Goal: Transaction & Acquisition: Purchase product/service

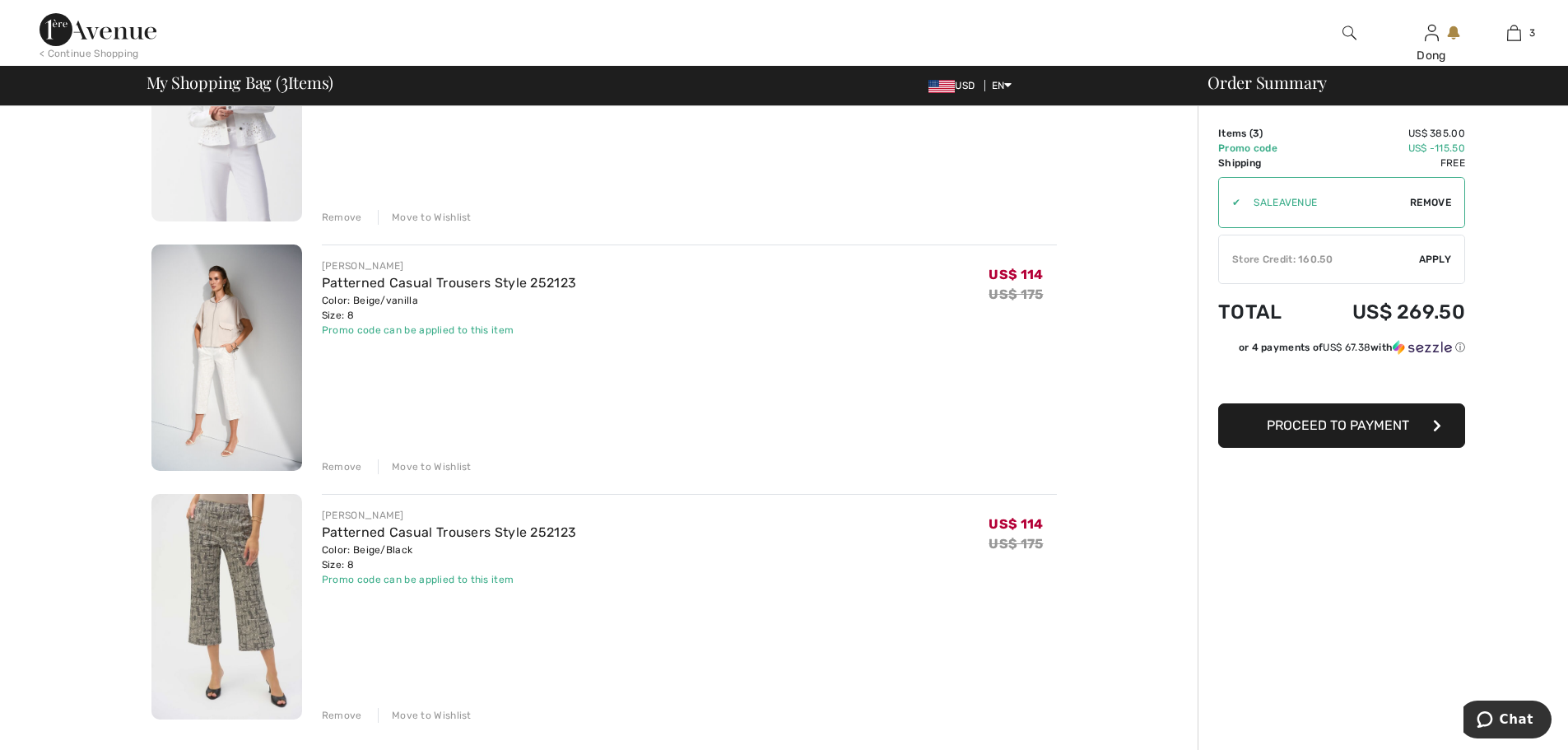
scroll to position [263, 0]
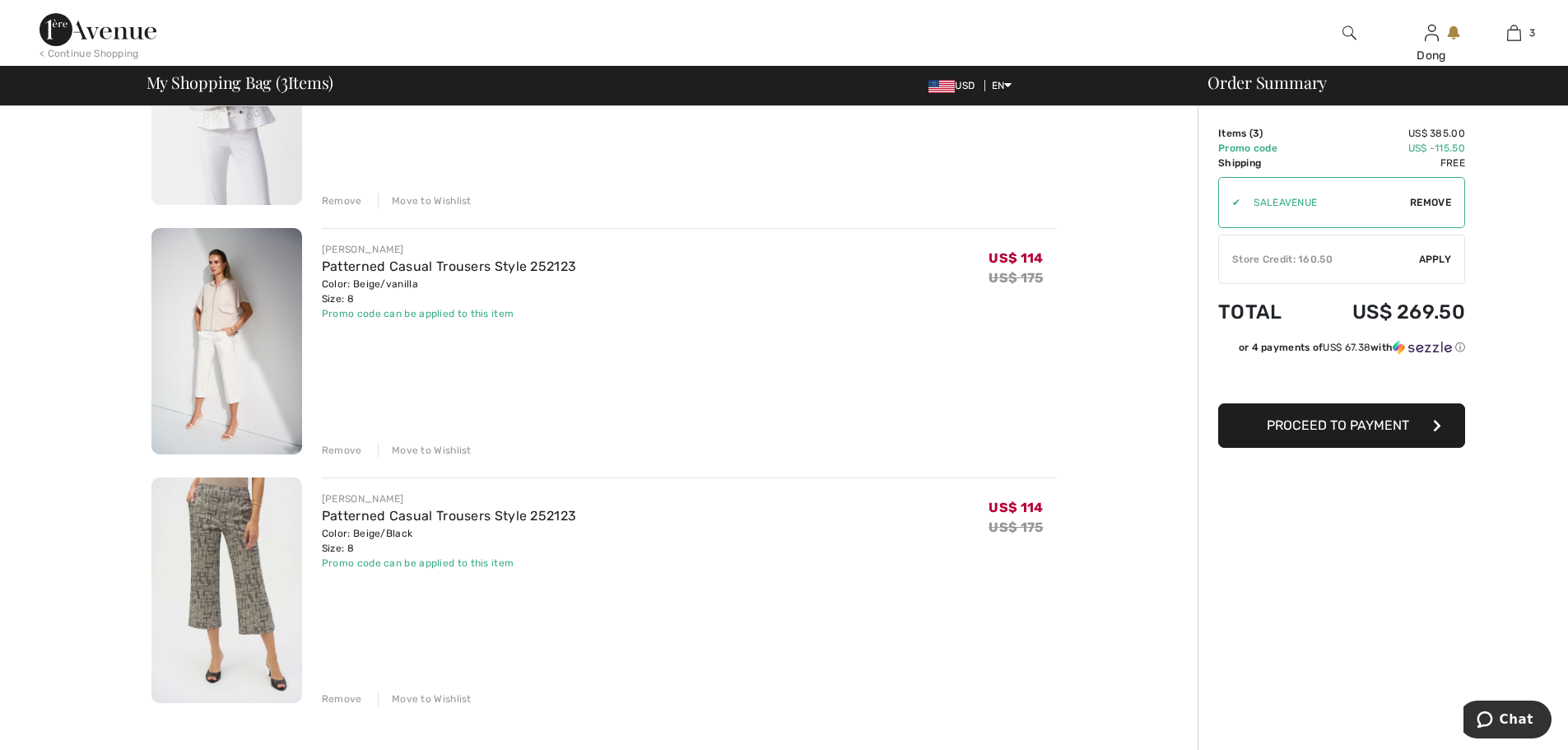
click at [226, 341] on img at bounding box center [226, 342] width 150 height 227
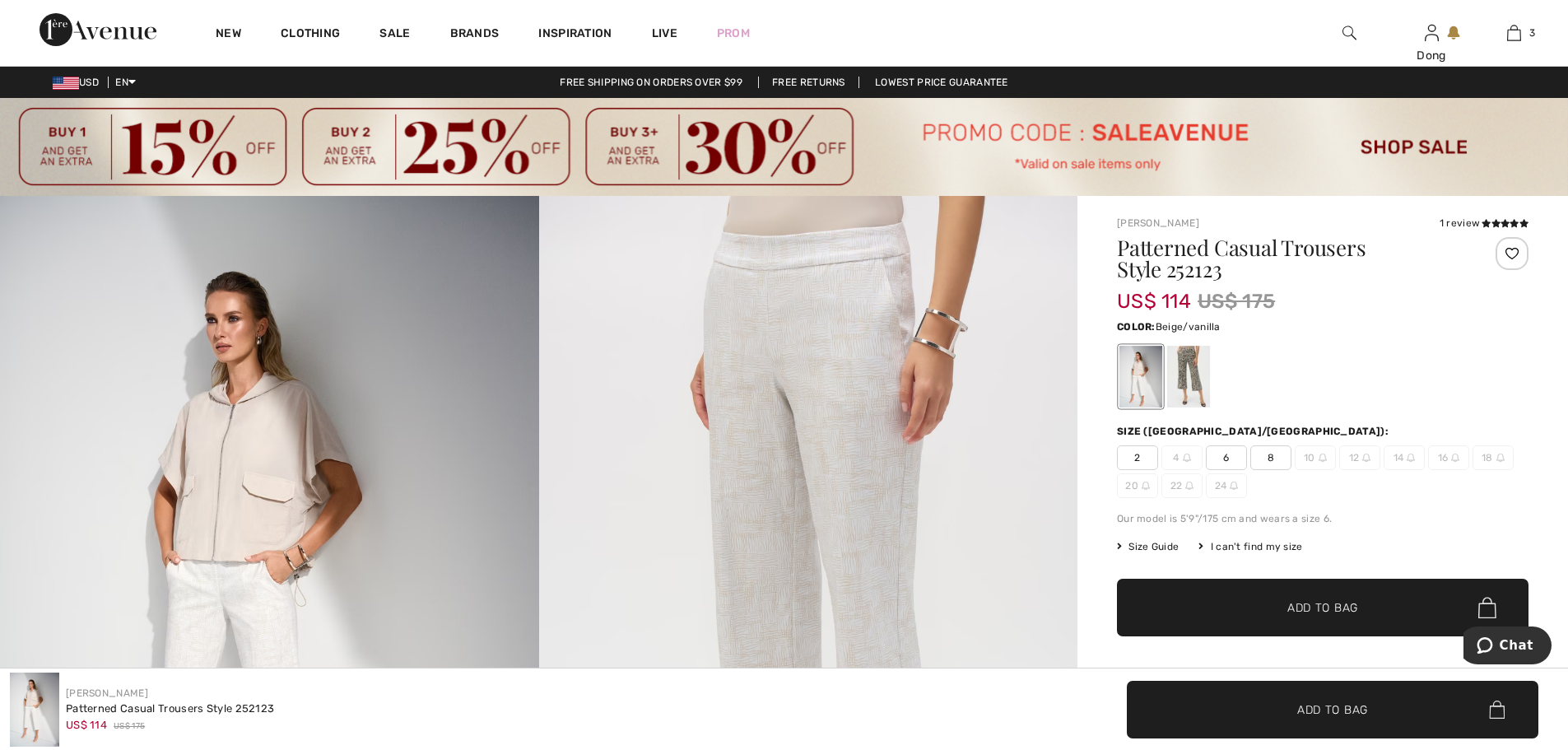
click at [874, 494] on img at bounding box center [809, 600] width 539 height 808
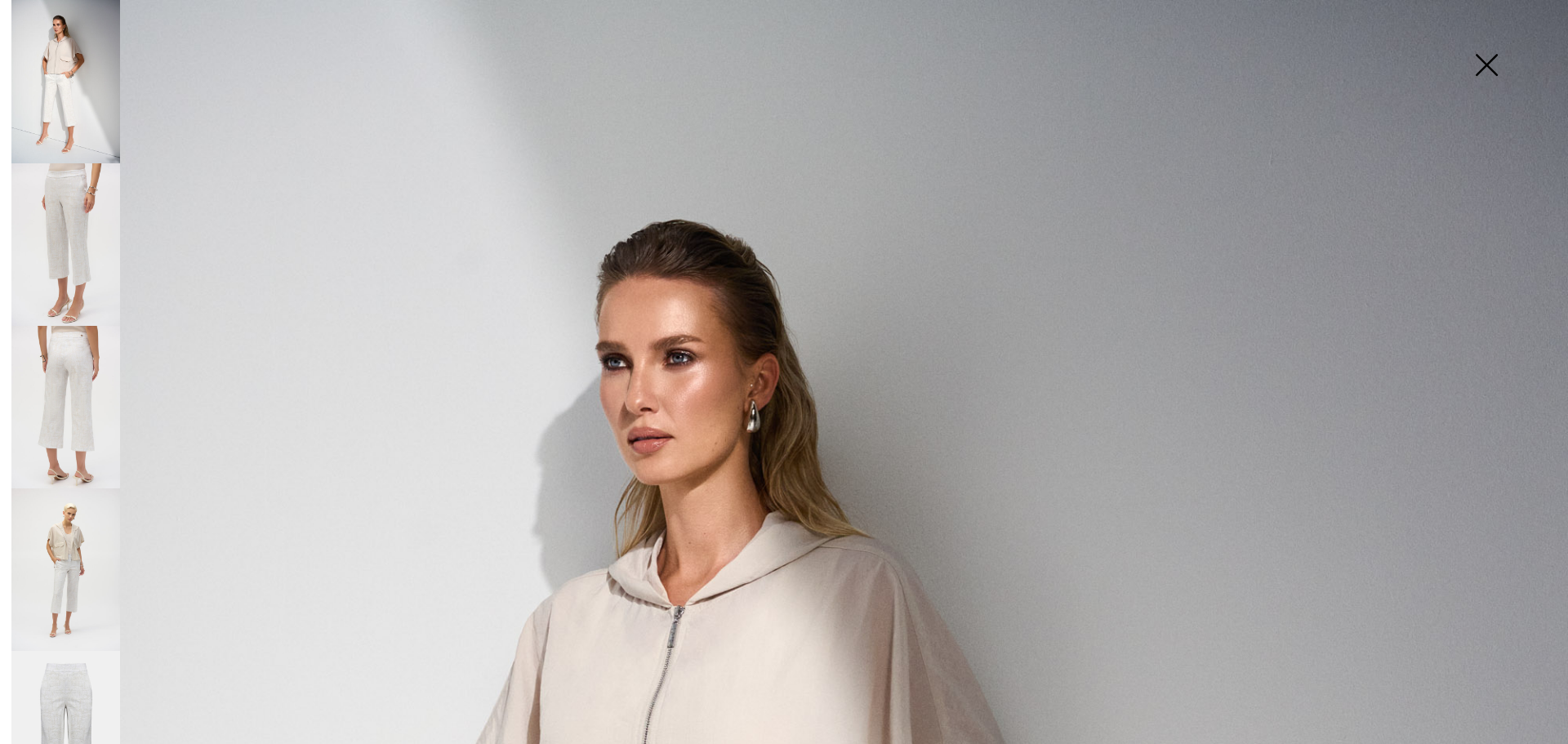
click at [1492, 61] on img at bounding box center [1486, 66] width 82 height 84
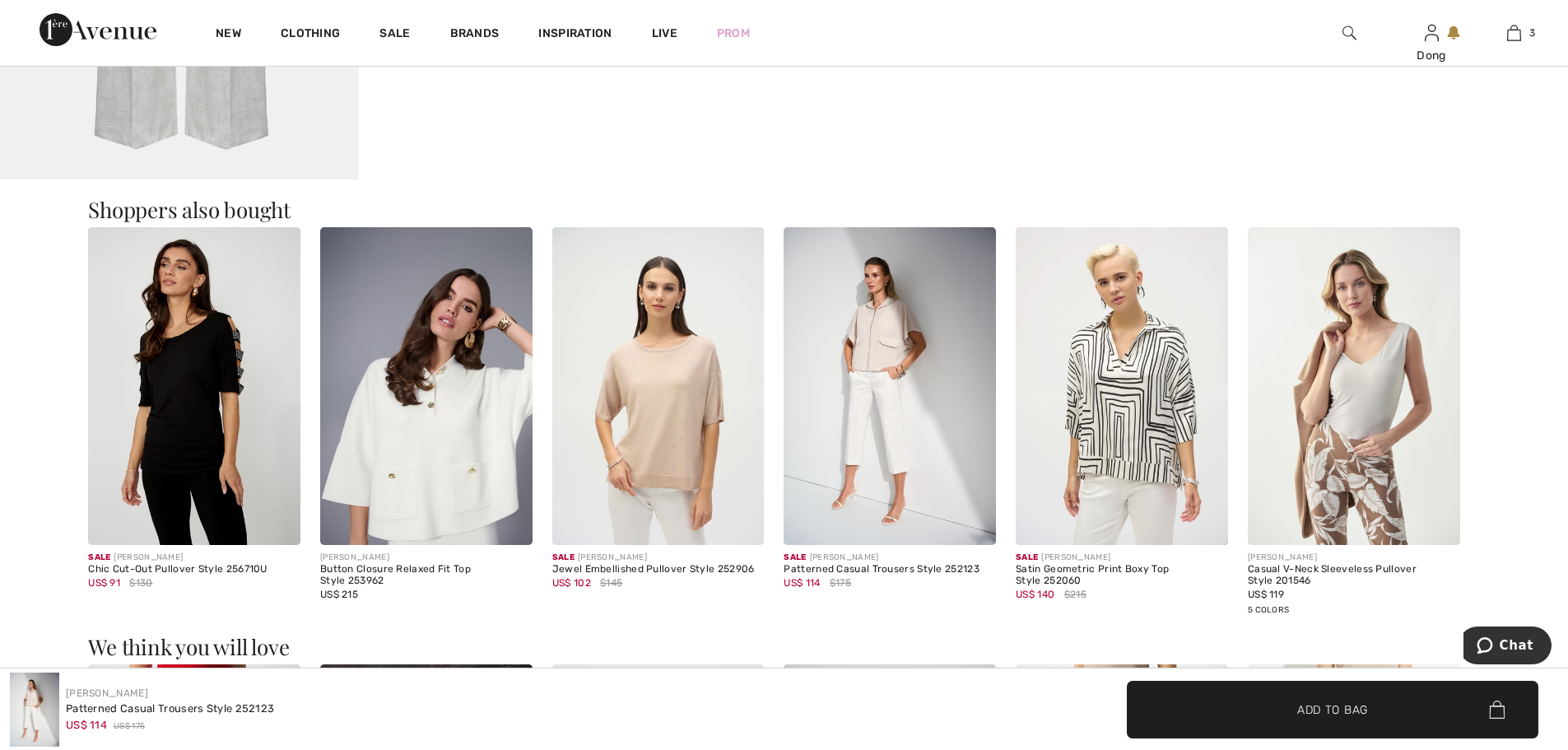
scroll to position [1946, 0]
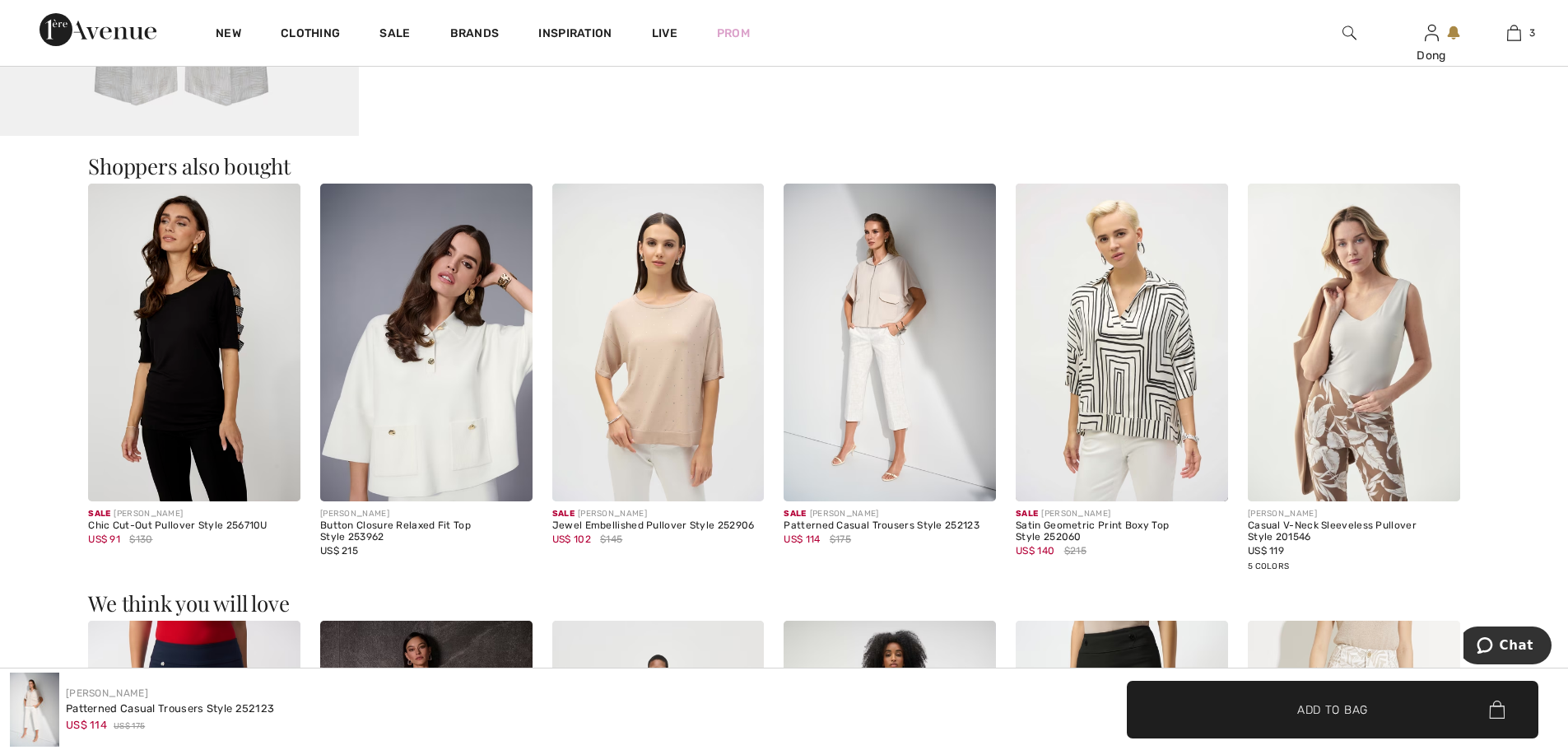
drag, startPoint x: 1566, startPoint y: 369, endPoint x: 1567, endPoint y: 405, distance: 36.0
click at [1567, 405] on main "Close Close Save changes Close Your browser does not support the video tag." at bounding box center [784, 156] width 1568 height 4009
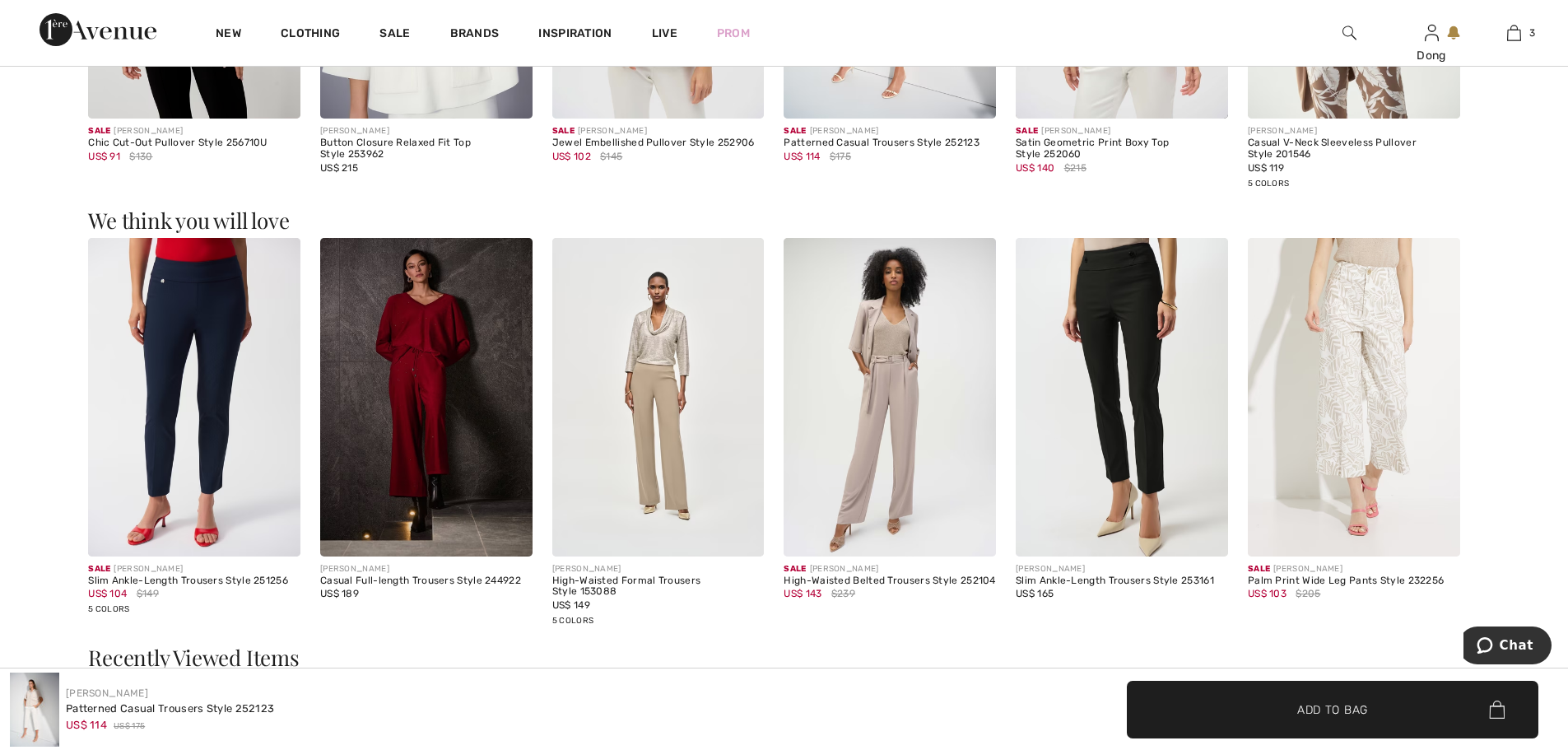
scroll to position [2345, 0]
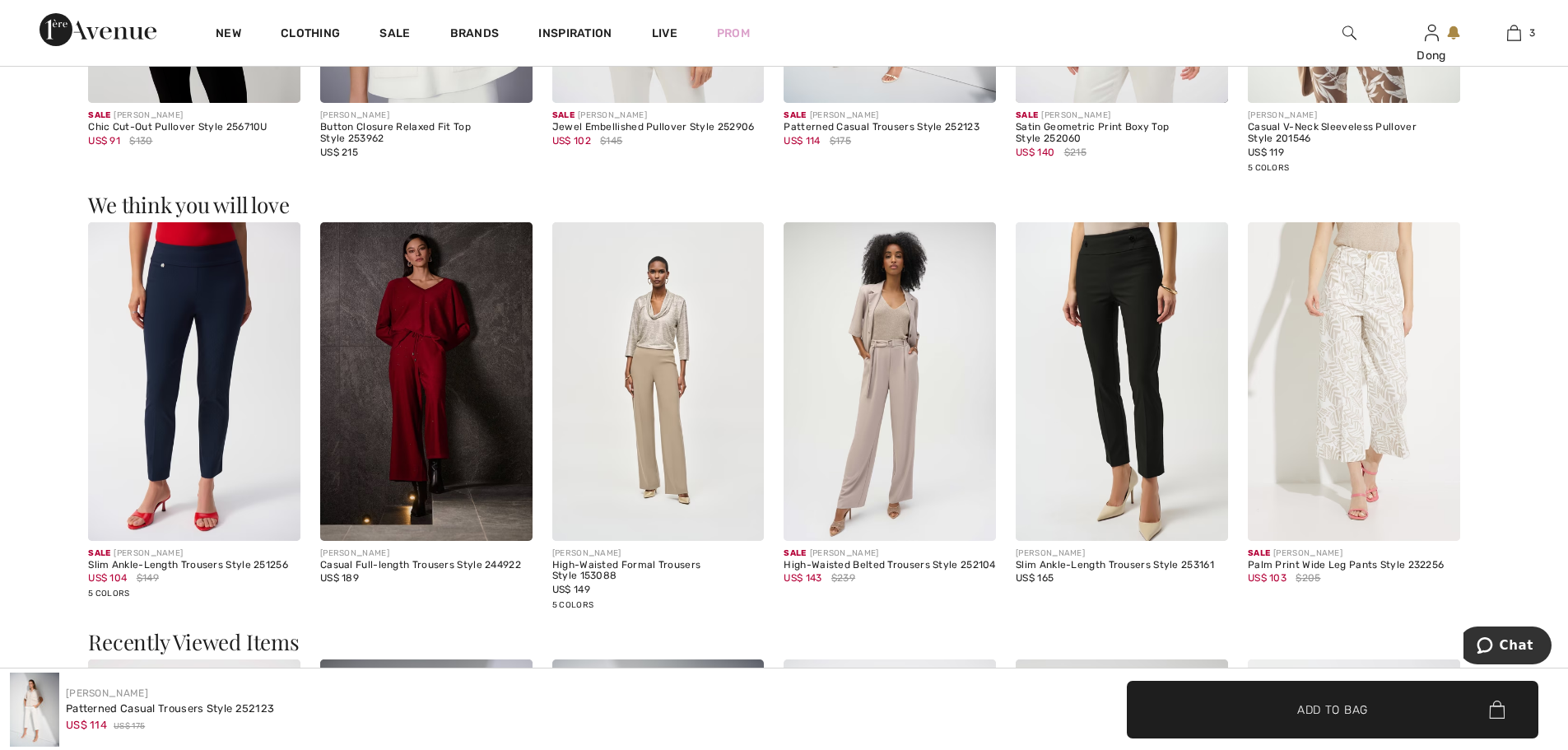
click at [1359, 400] on img at bounding box center [1353, 382] width 212 height 319
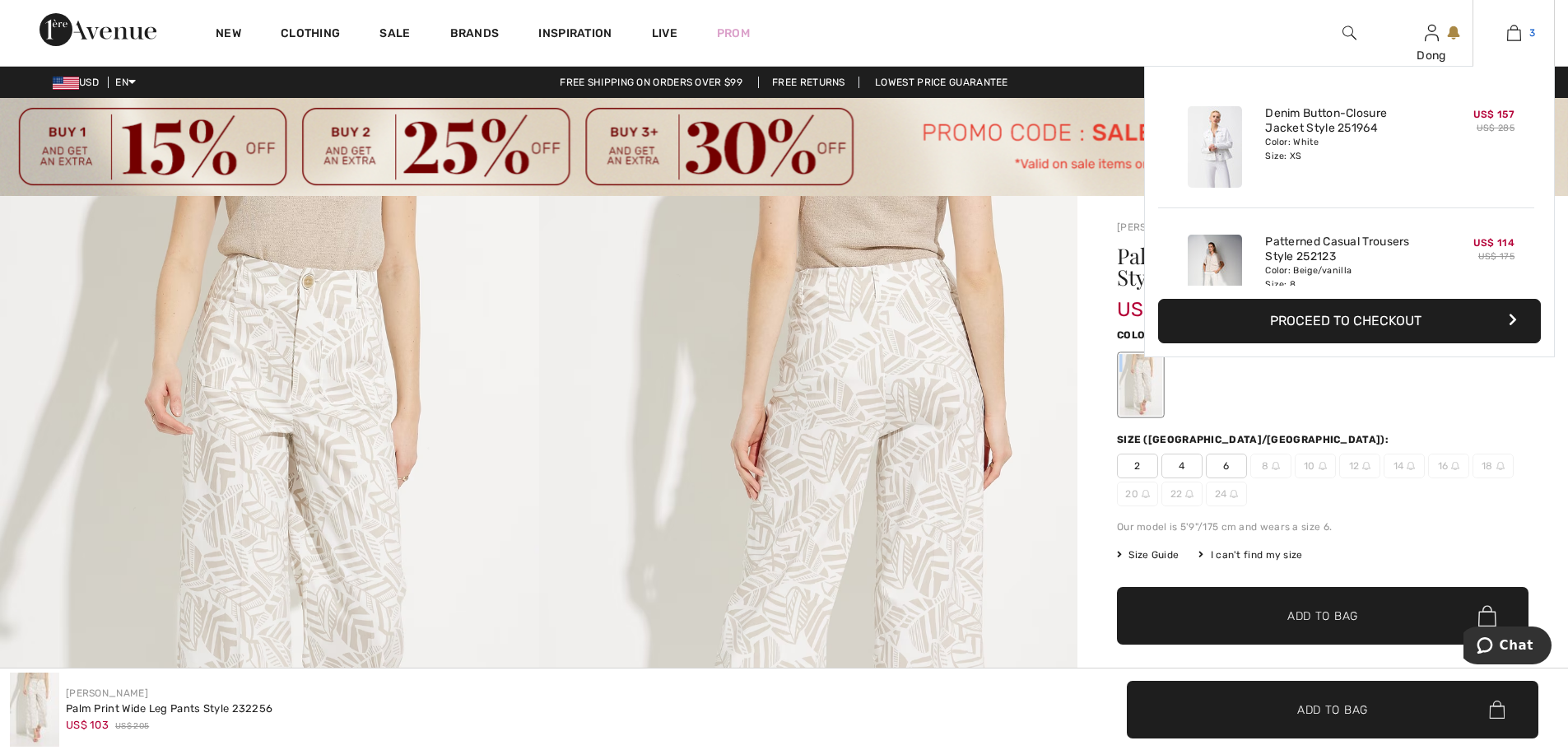
click at [1513, 33] on img at bounding box center [1514, 32] width 14 height 20
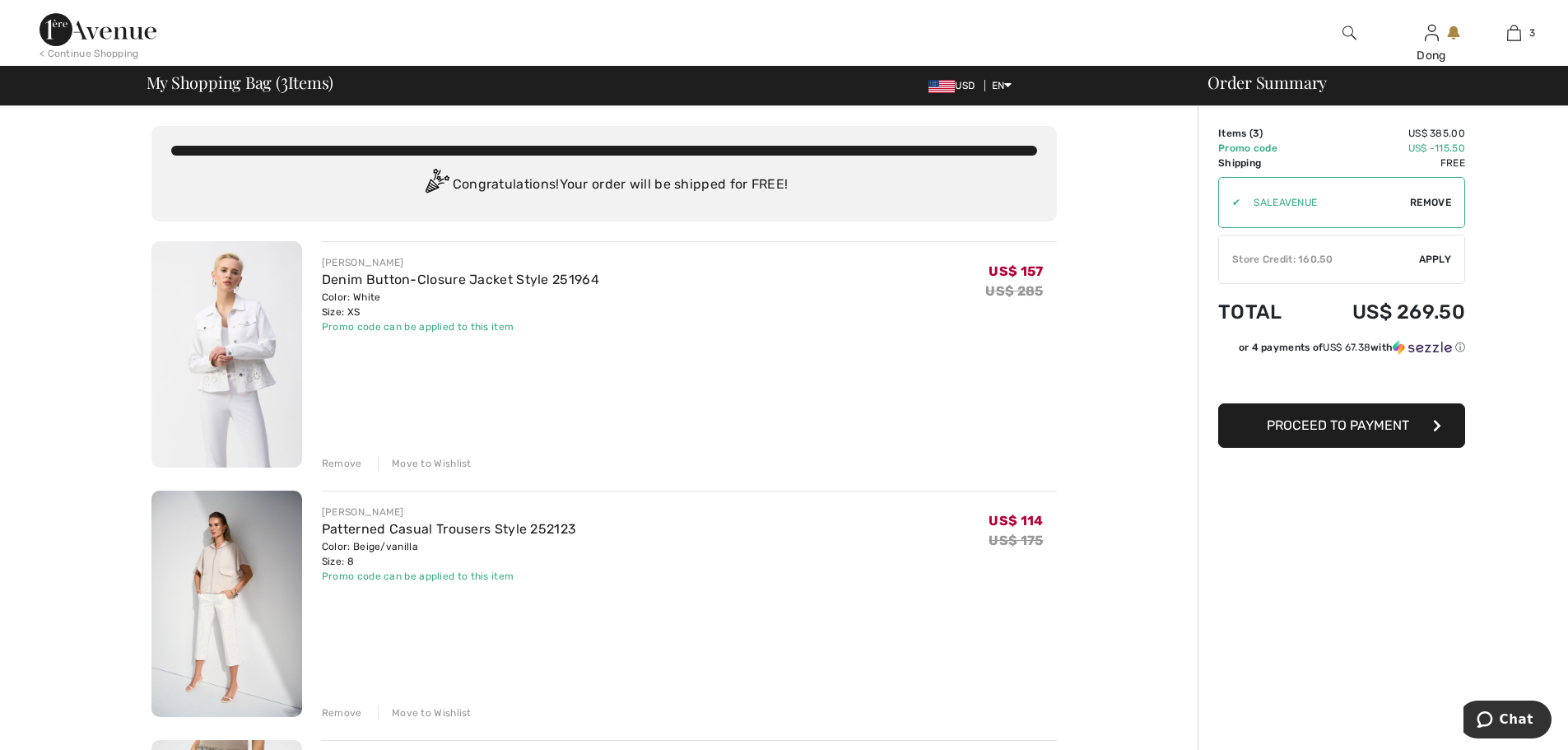
click at [237, 308] on img at bounding box center [226, 354] width 150 height 227
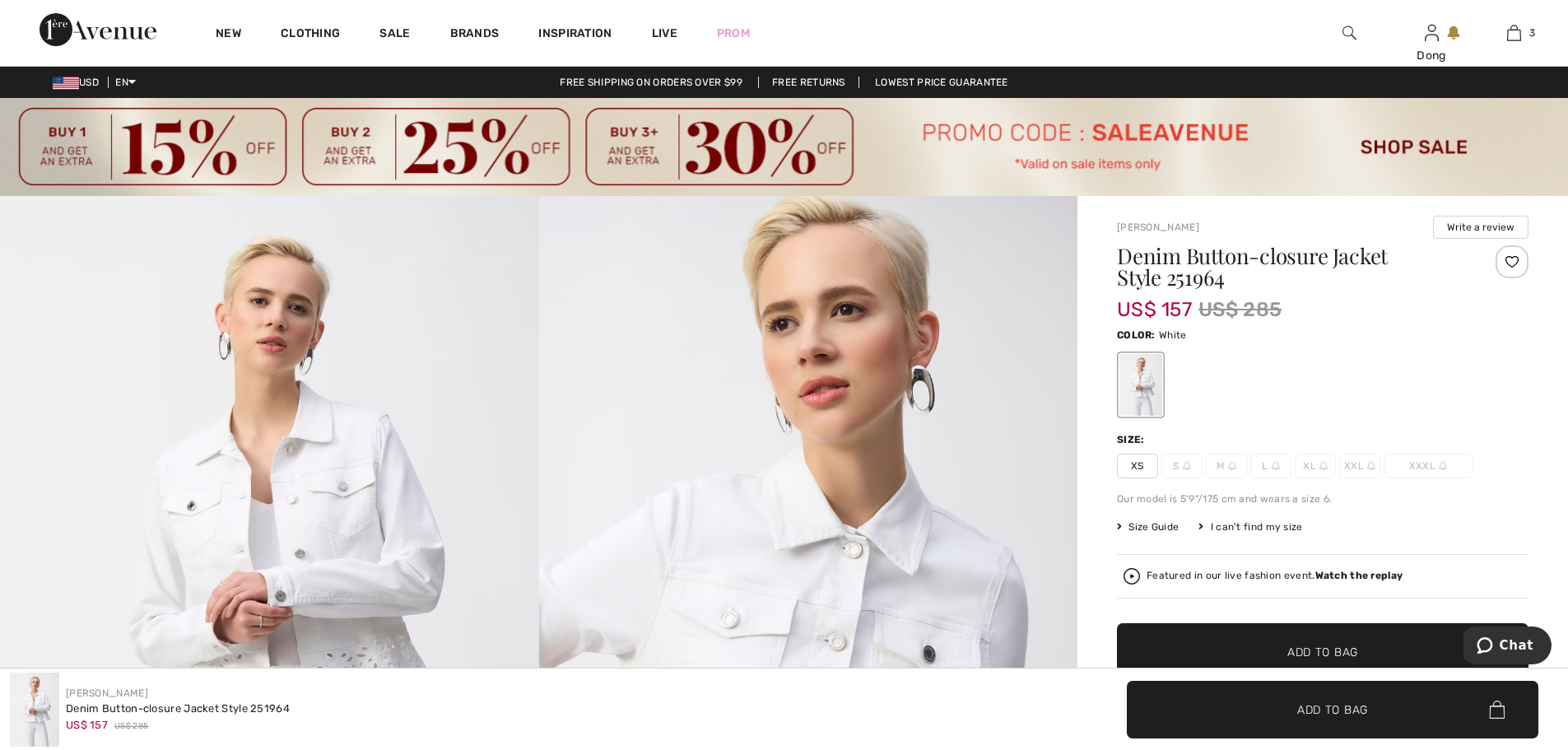
click at [332, 484] on img at bounding box center [269, 600] width 539 height 808
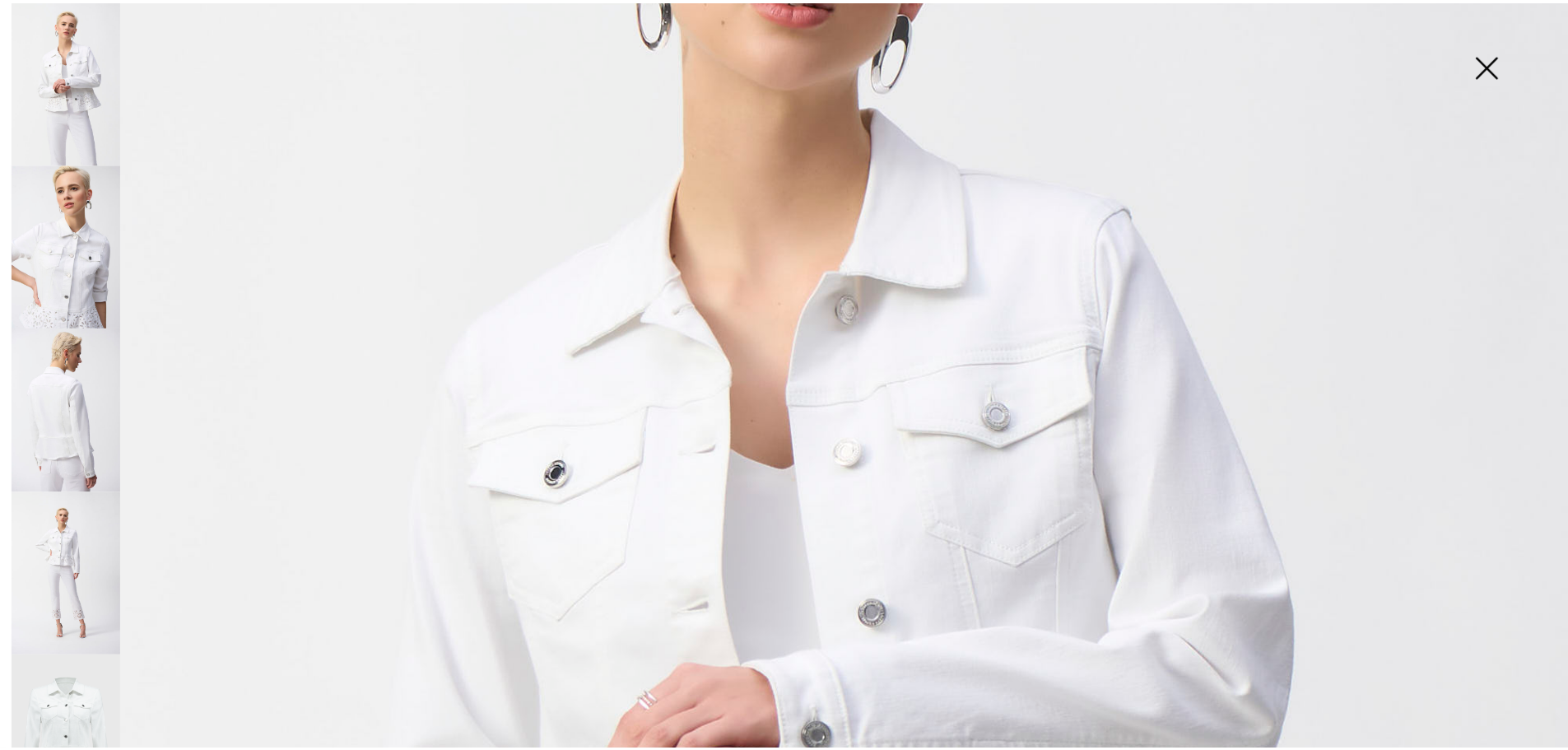
scroll to position [365, 0]
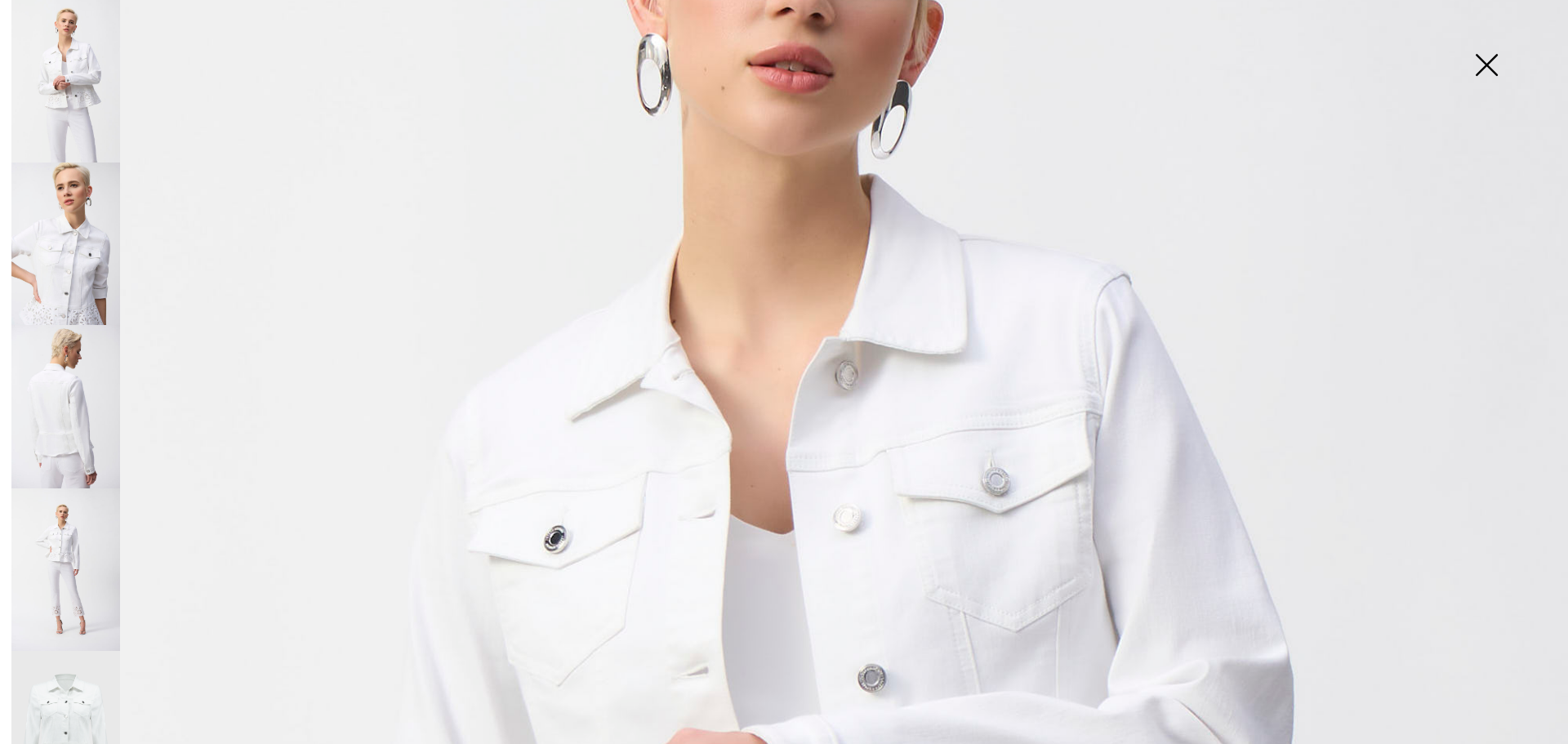
click at [1481, 64] on img at bounding box center [1486, 66] width 82 height 84
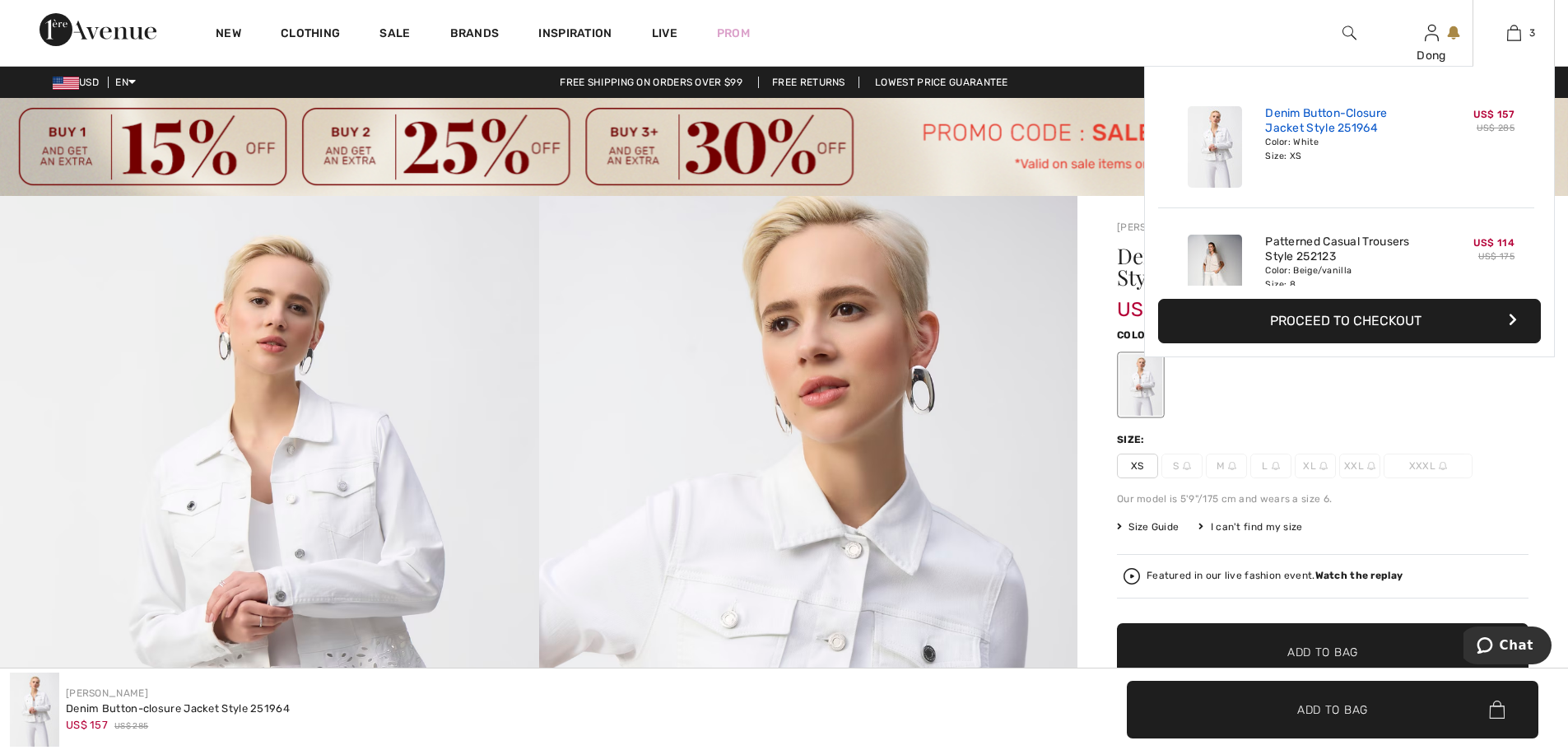
click at [1317, 123] on link "Denim Button-Closure Jacket Style 251964" at bounding box center [1346, 121] width 162 height 30
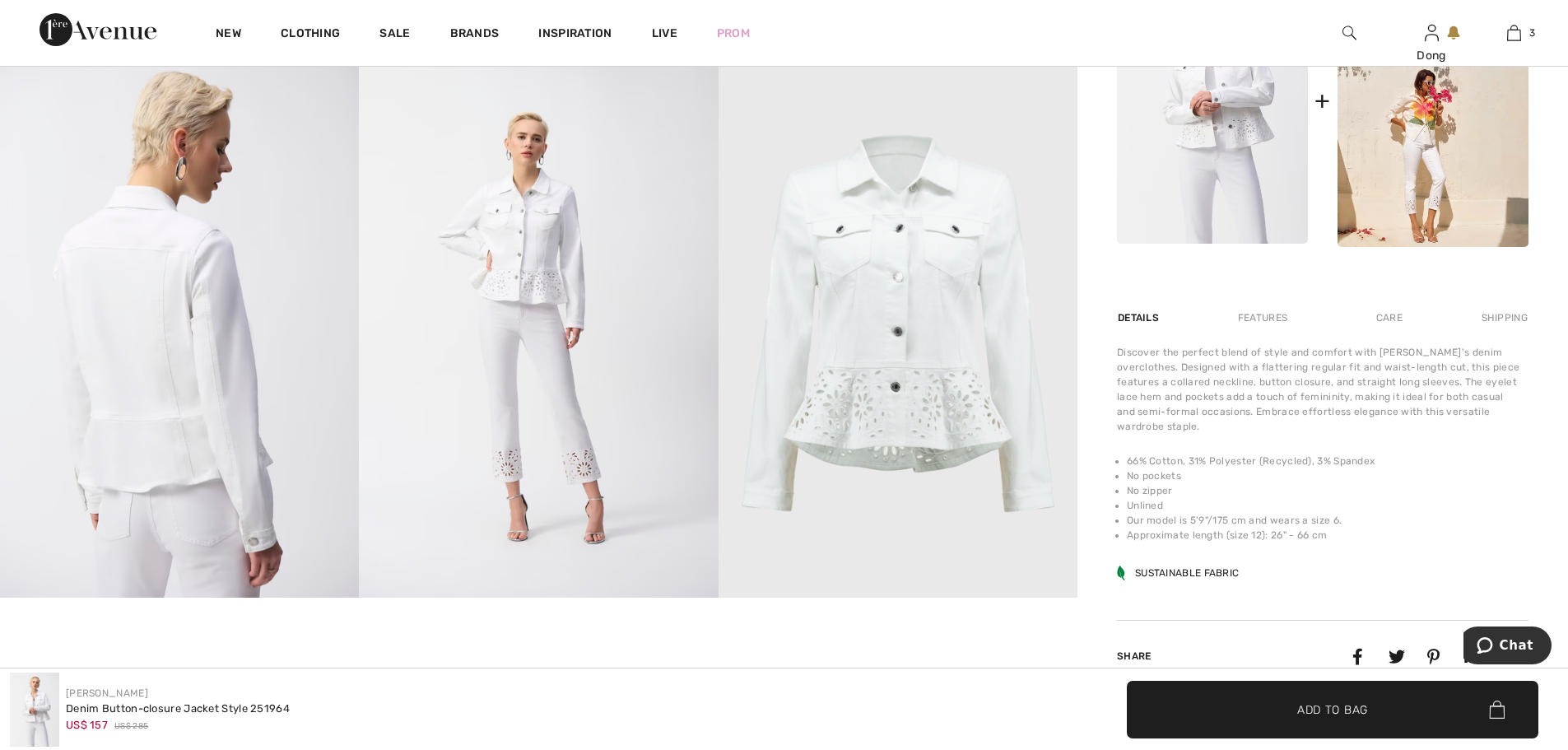
scroll to position [959, 0]
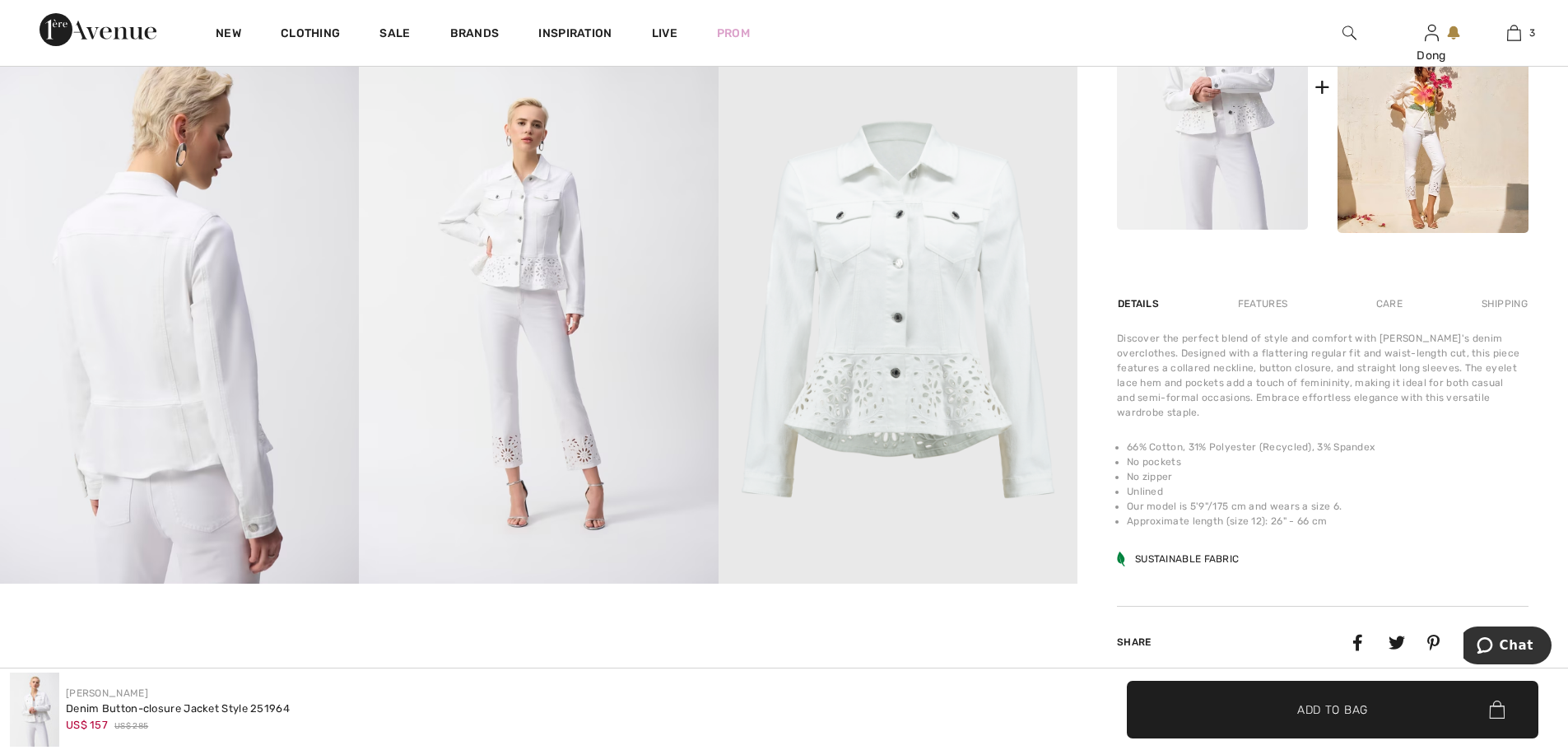
click at [173, 427] on img at bounding box center [179, 315] width 359 height 539
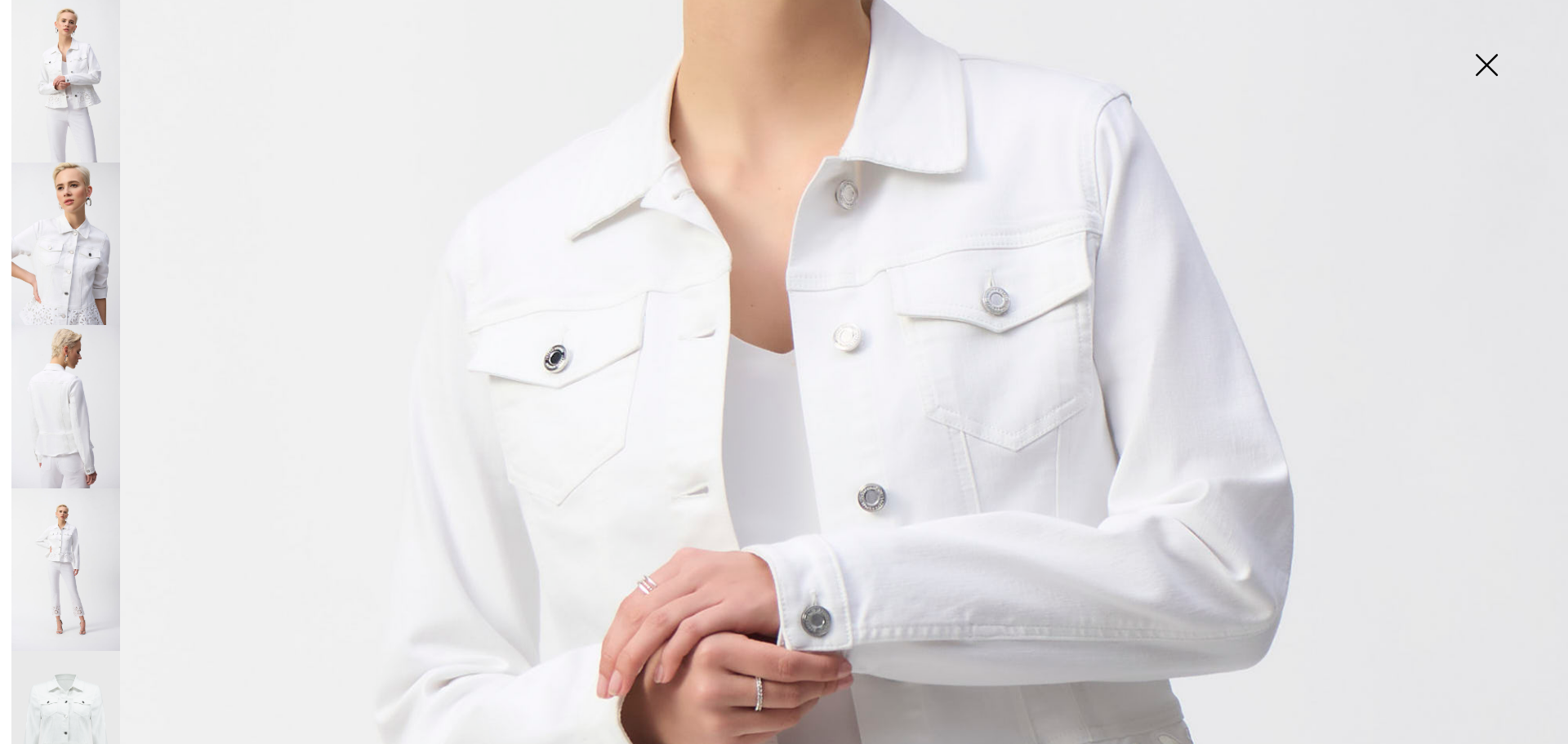
scroll to position [615, 0]
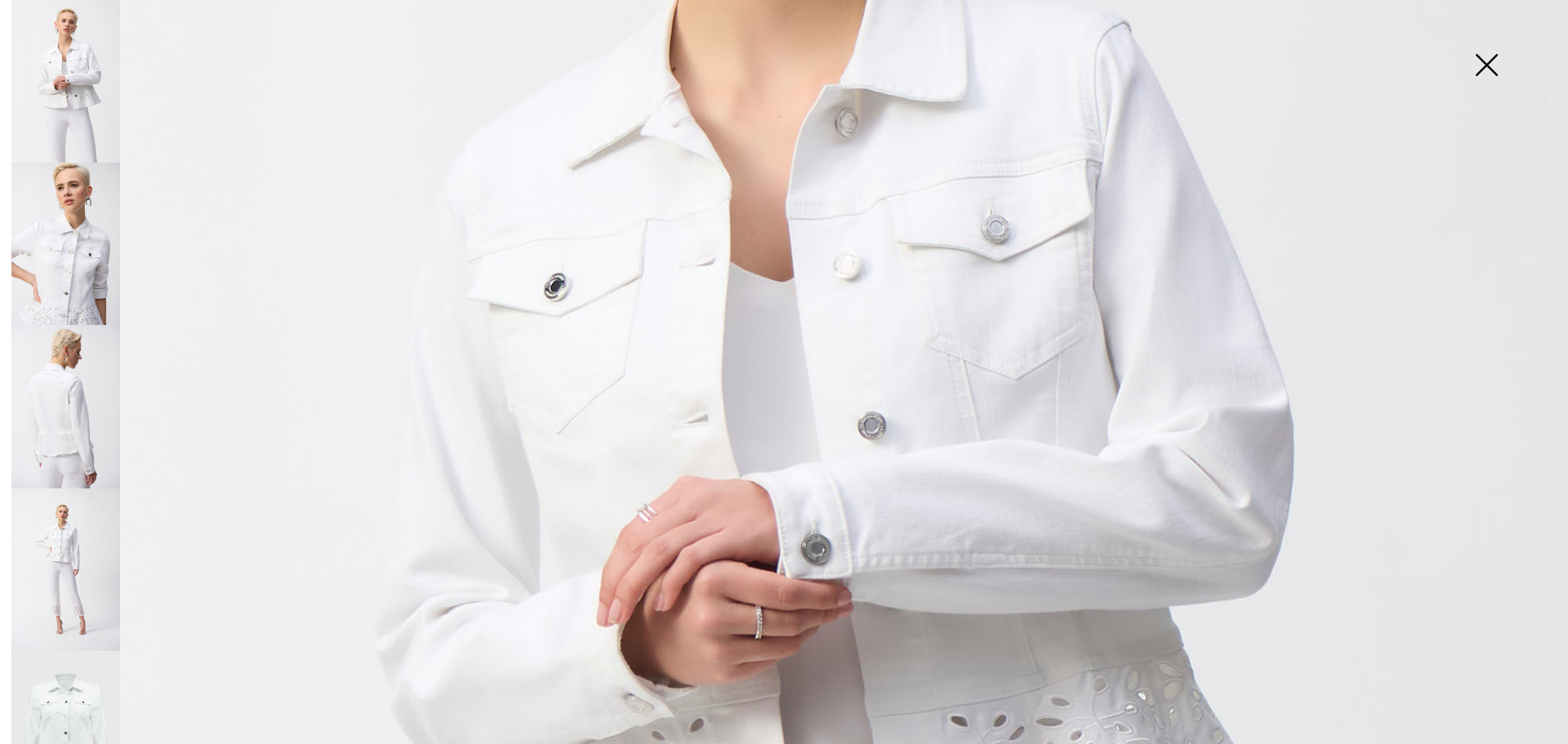
click at [58, 421] on img at bounding box center [65, 406] width 109 height 162
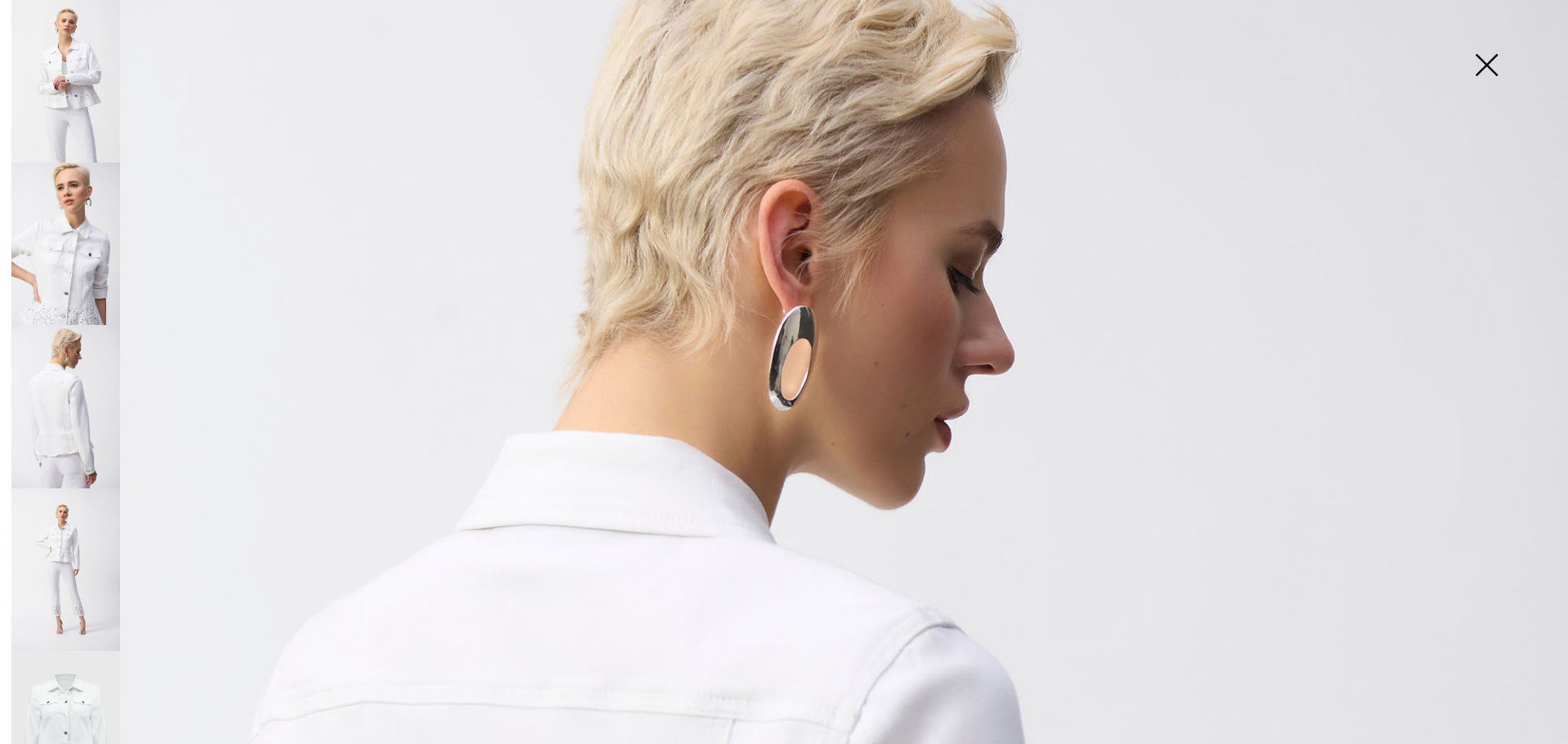
scroll to position [0, 0]
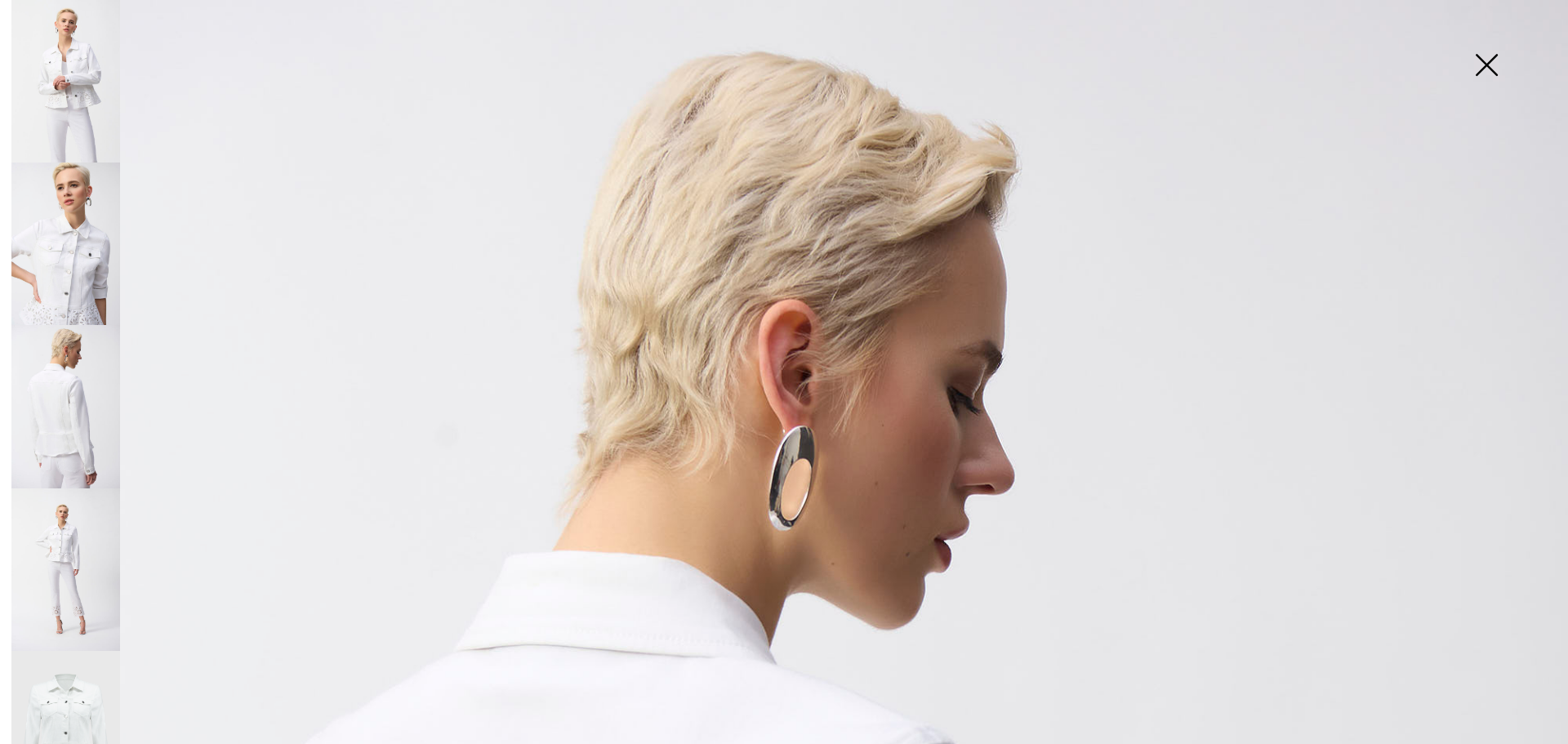
click at [1492, 63] on img at bounding box center [1486, 66] width 82 height 84
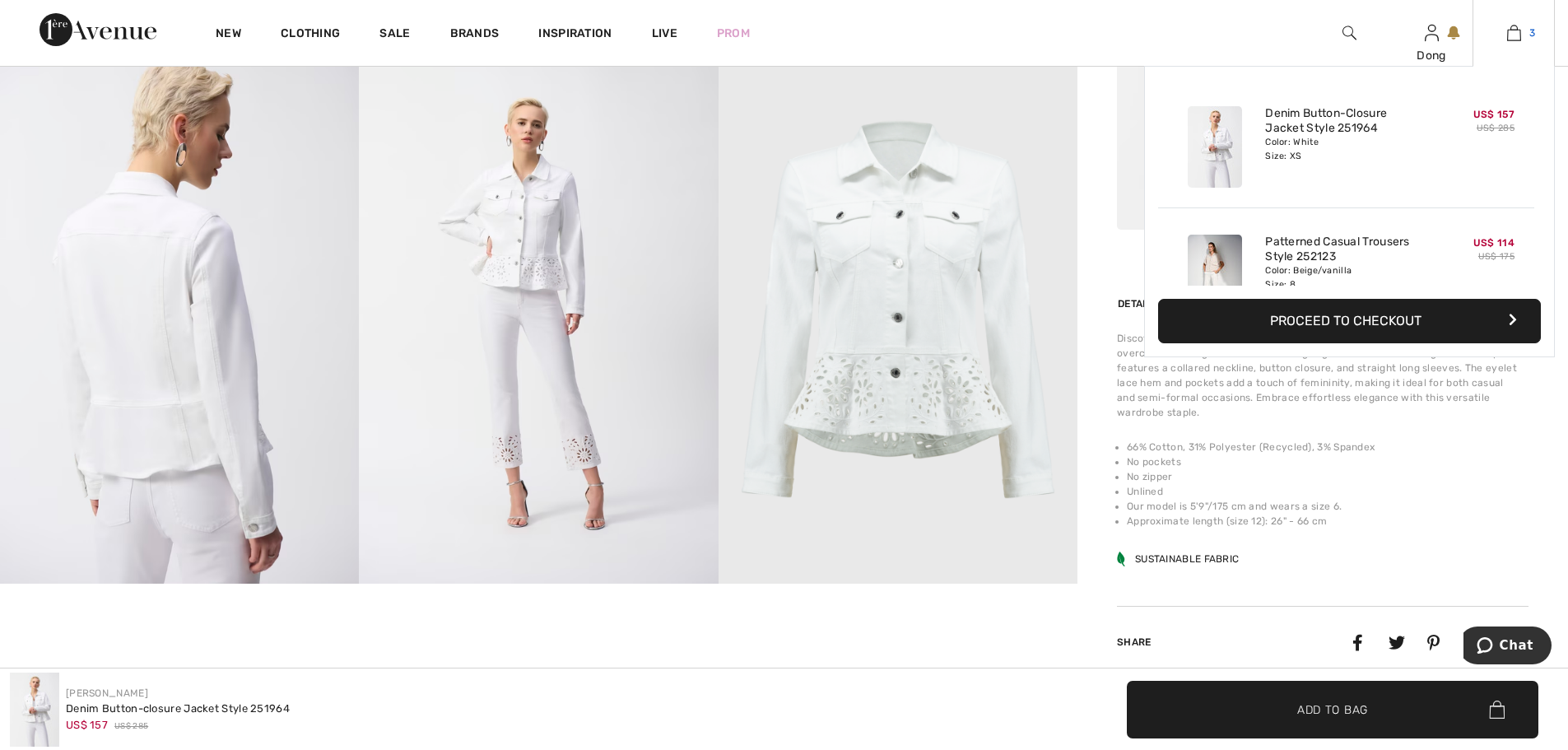
click at [1520, 38] on img at bounding box center [1514, 32] width 14 height 20
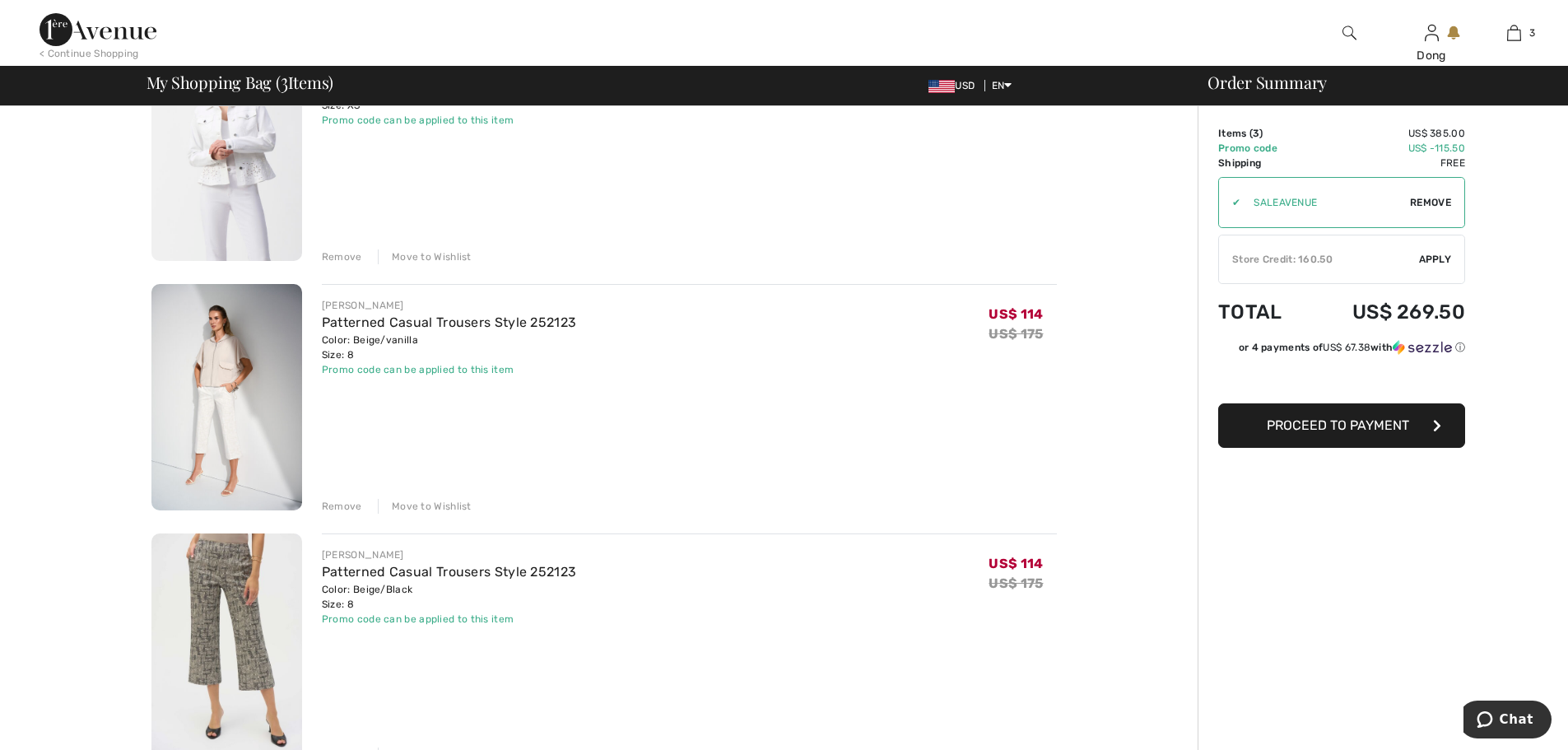
scroll to position [228, 0]
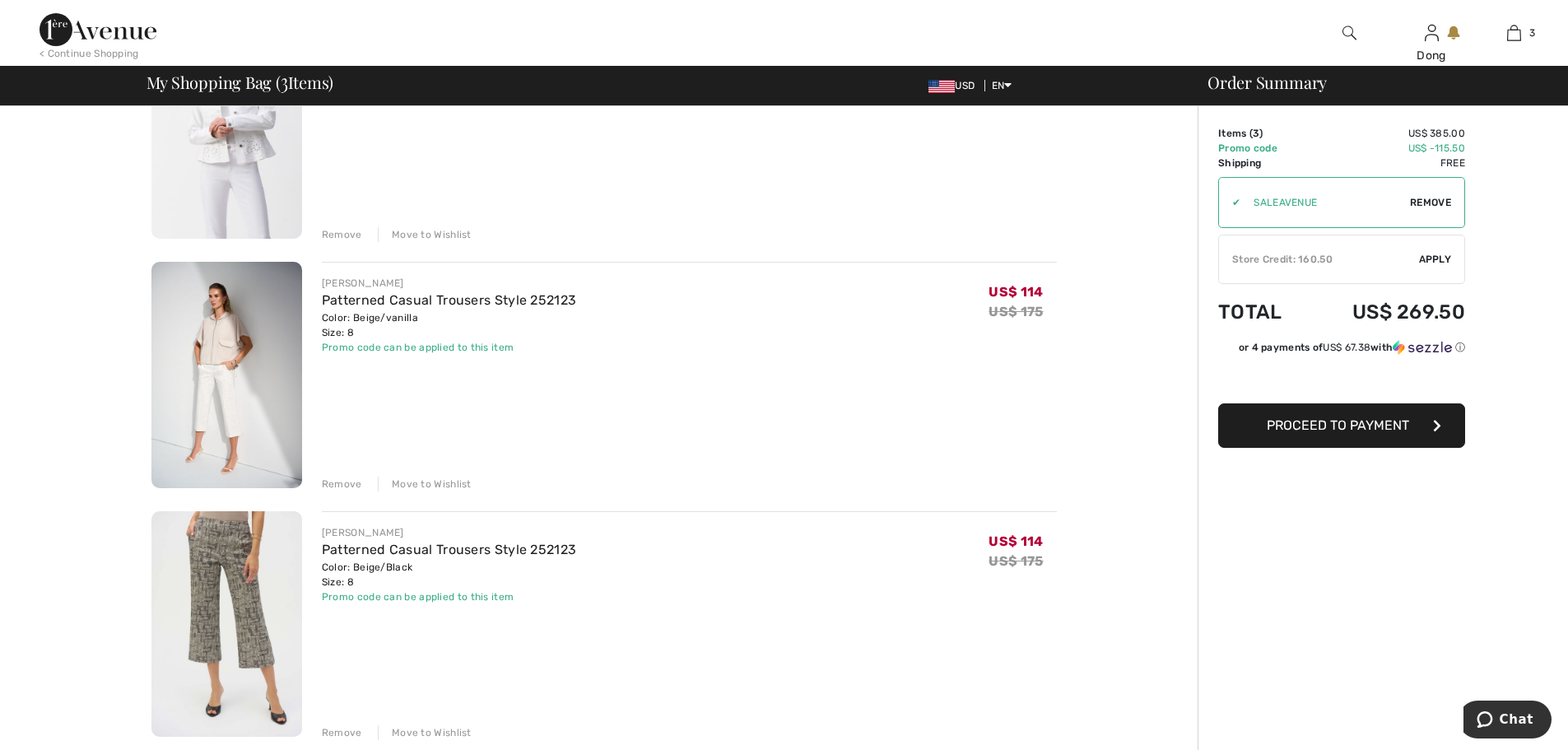
click at [437, 488] on div "Move to Wishlist" at bounding box center [424, 484] width 94 height 15
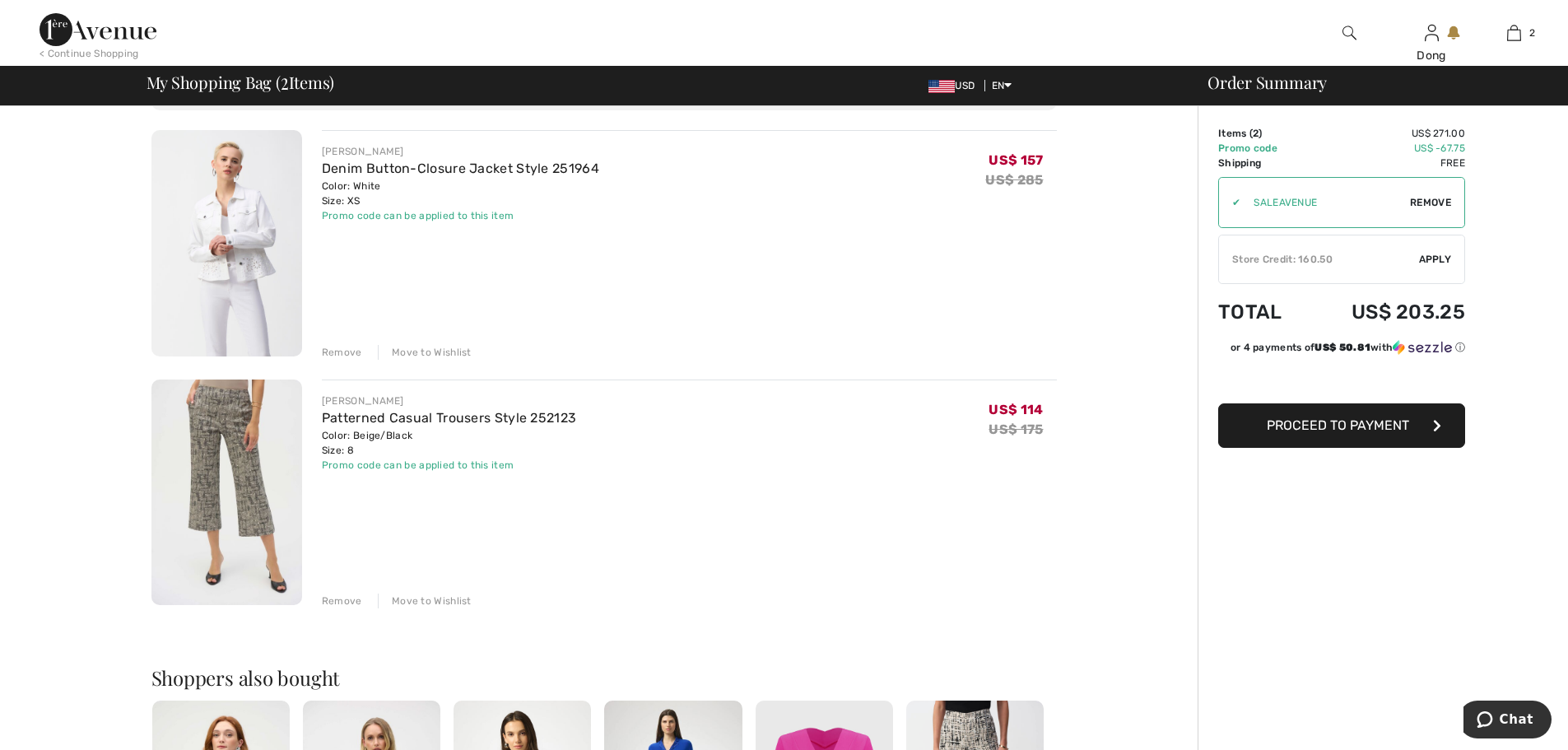
scroll to position [0, 0]
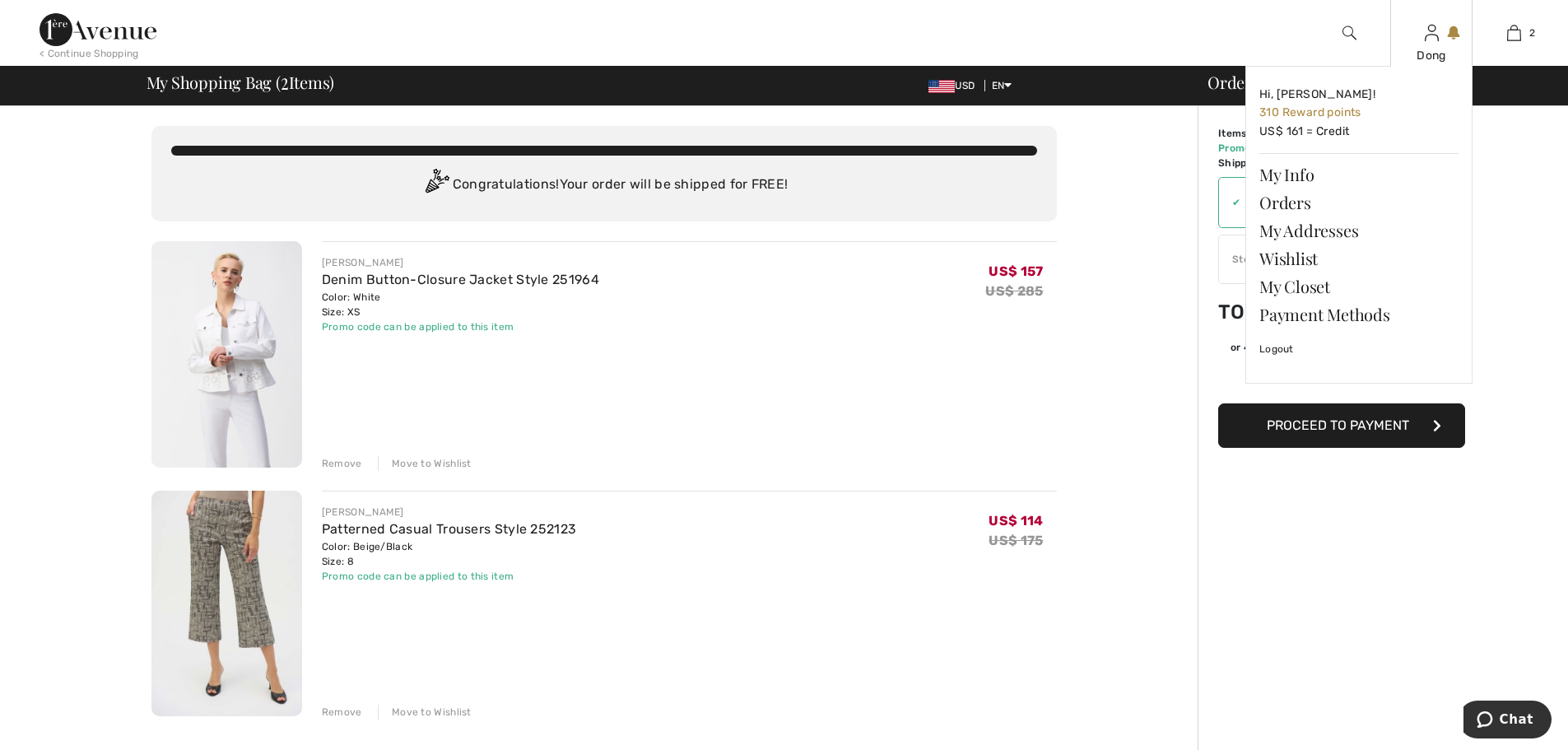
click at [1434, 47] on div "Dong" at bounding box center [1431, 55] width 81 height 17
click at [1276, 202] on link "Orders" at bounding box center [1359, 202] width 199 height 28
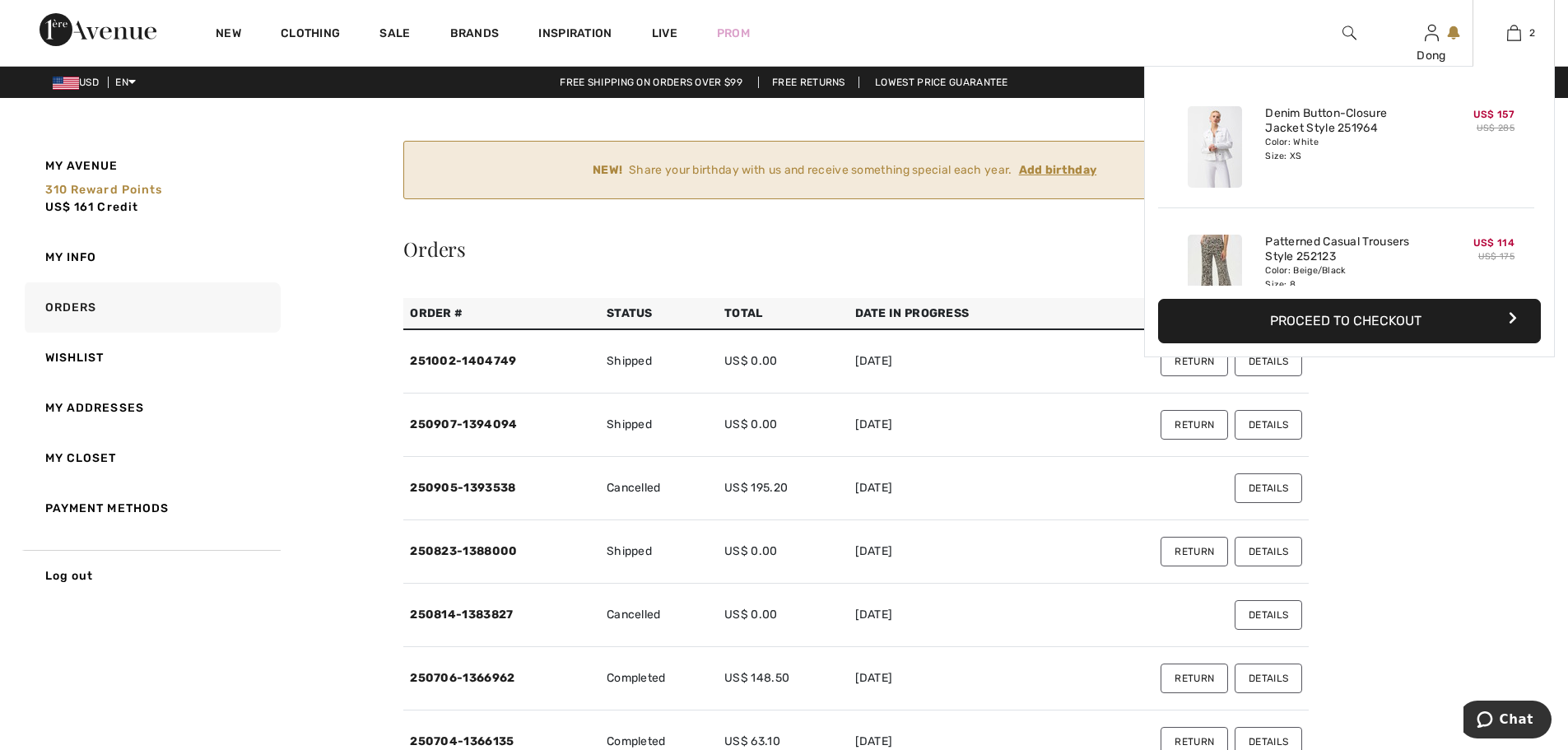
click at [1207, 261] on img at bounding box center [1214, 276] width 54 height 82
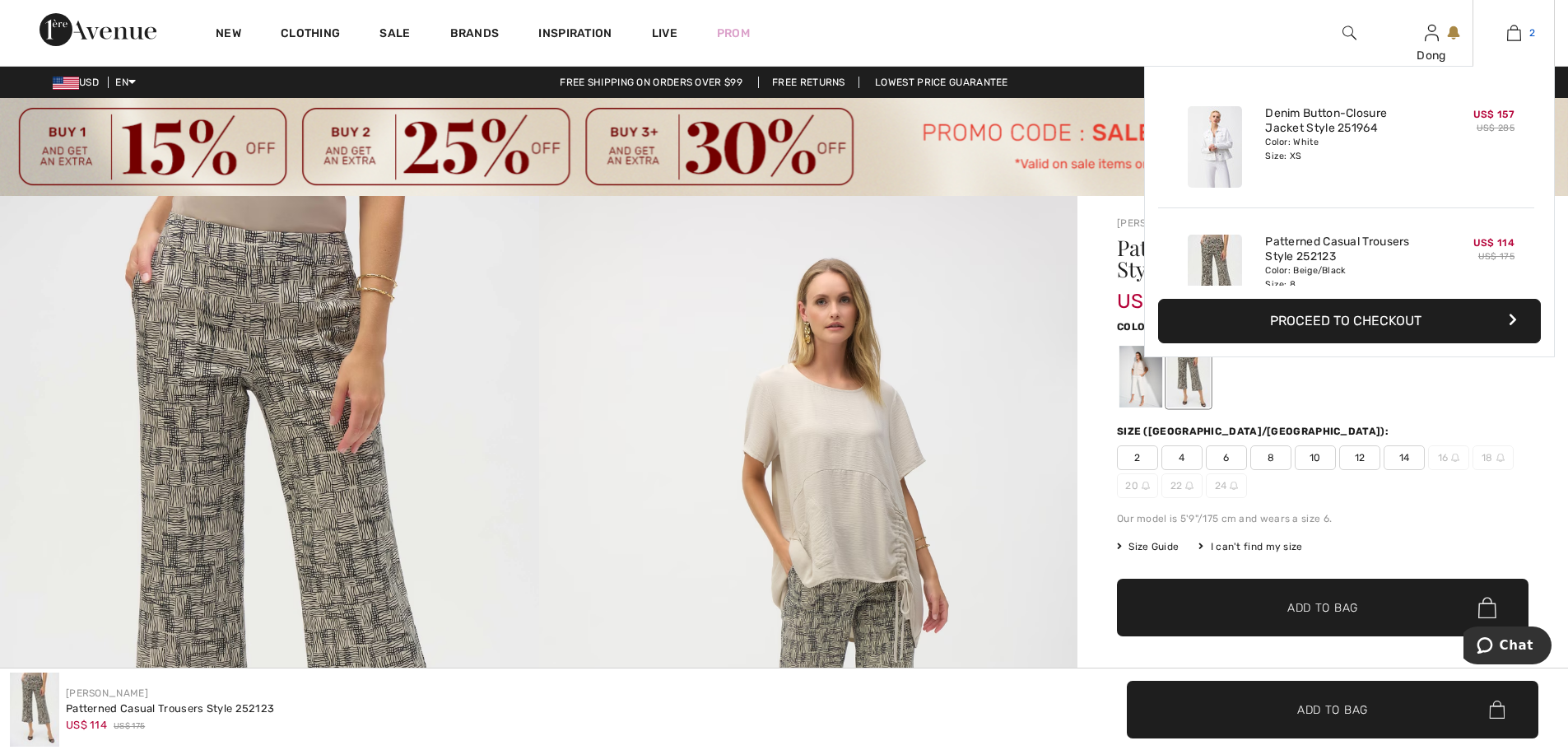
click at [1505, 35] on link "2" at bounding box center [1514, 32] width 81 height 20
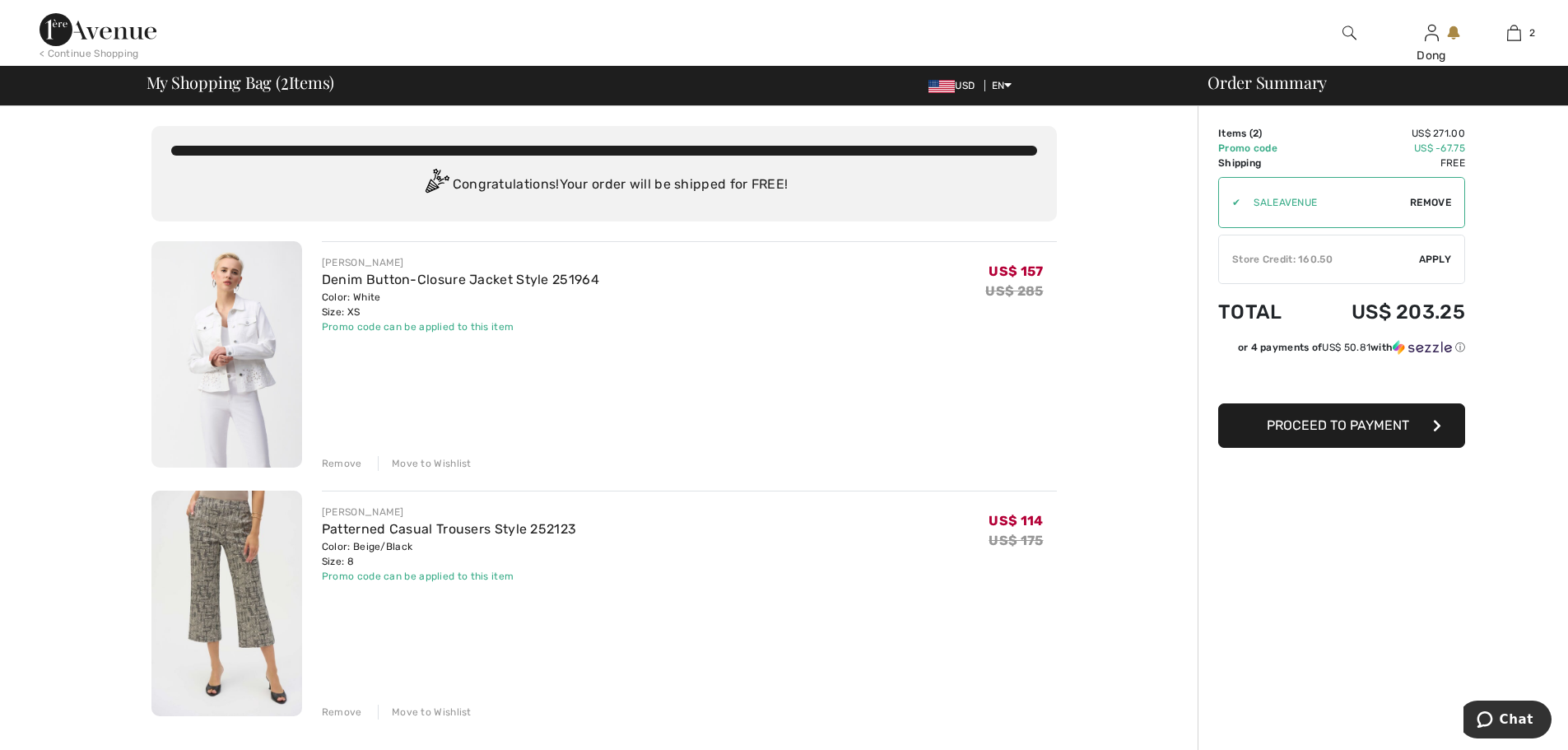
click at [245, 554] on img at bounding box center [226, 604] width 150 height 227
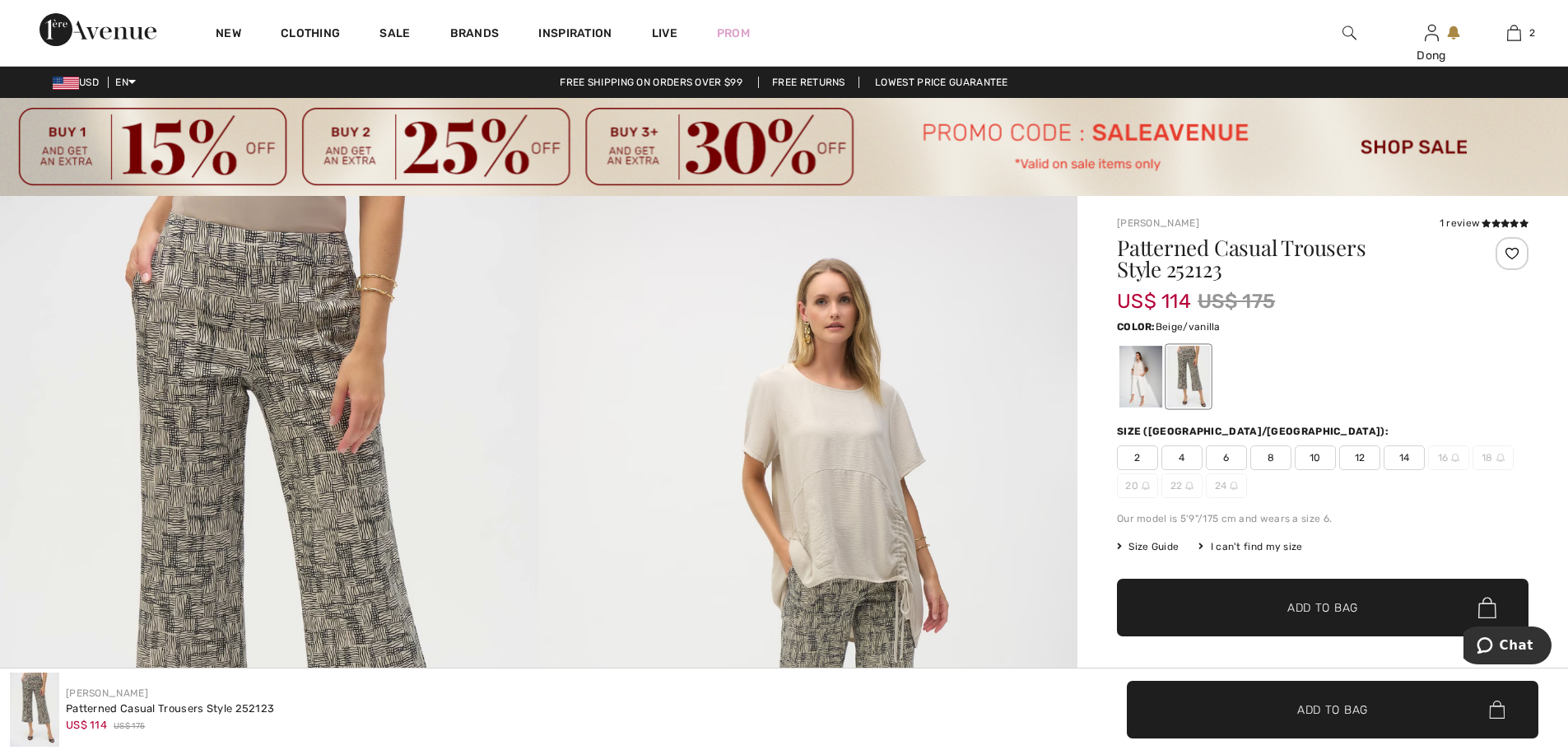
click at [1131, 376] on div at bounding box center [1141, 376] width 43 height 62
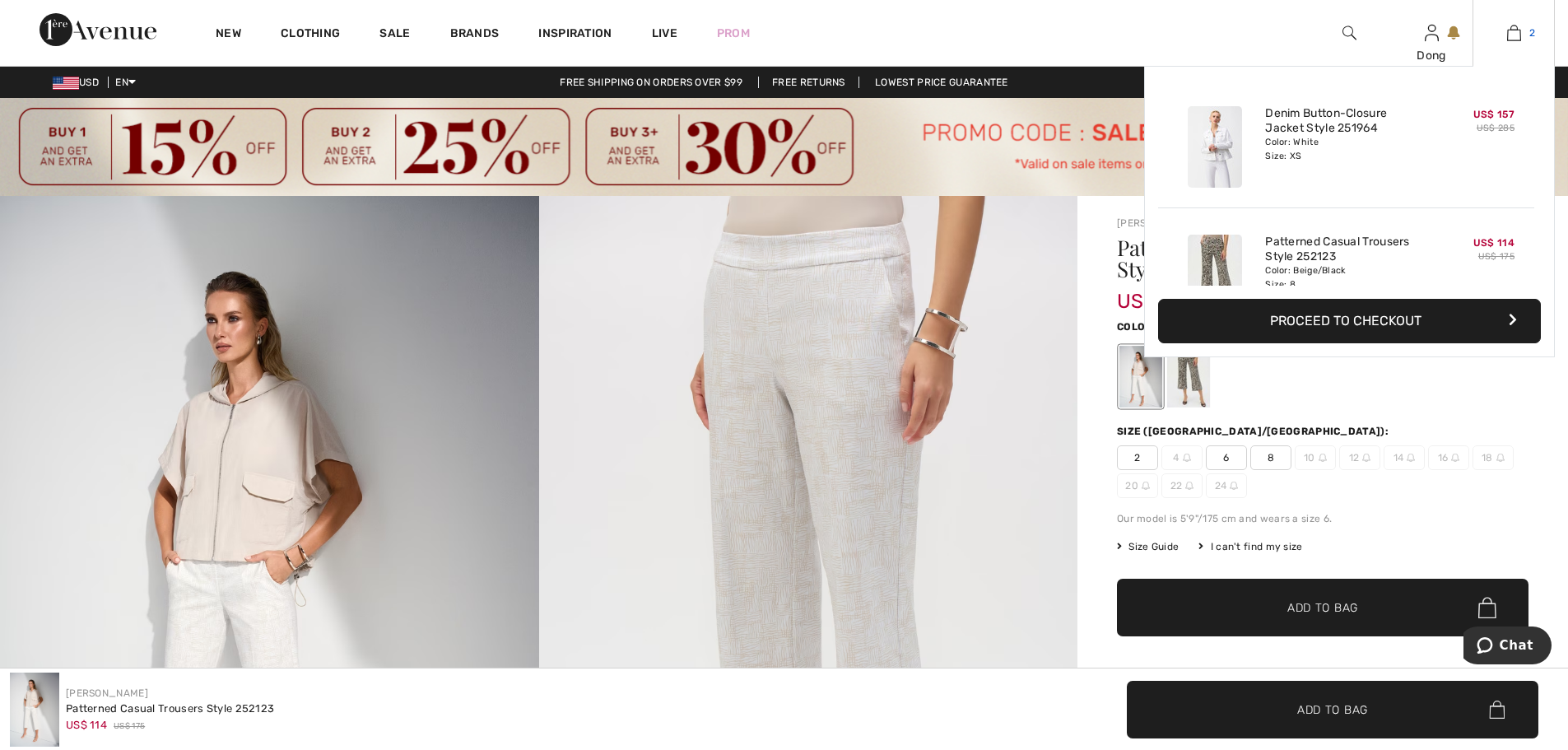
click at [1523, 33] on link "2" at bounding box center [1514, 32] width 81 height 20
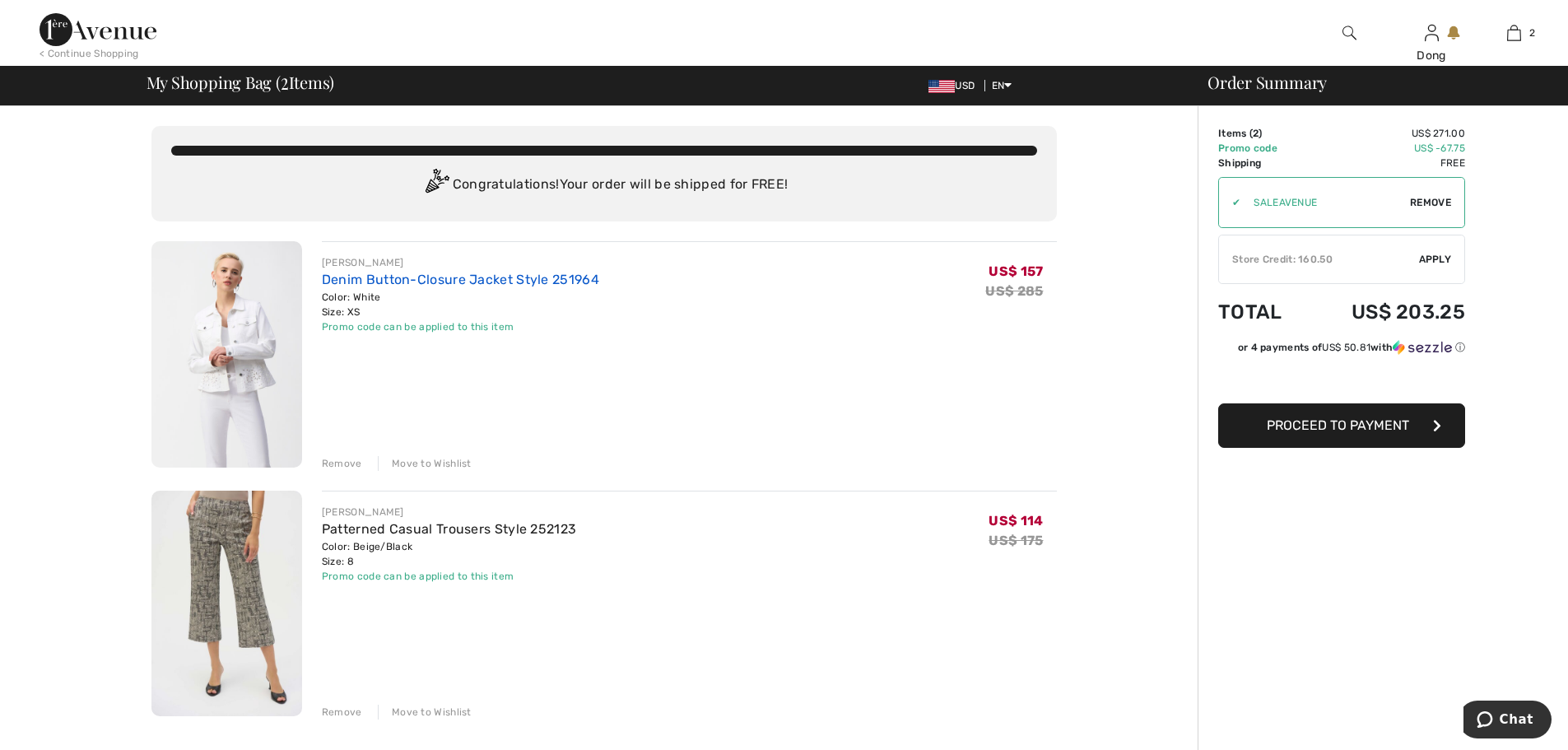
click at [370, 282] on link "Denim Button-Closure Jacket Style 251964" at bounding box center [461, 279] width 278 height 15
click at [367, 282] on link "Denim Button-Closure Jacket Style 251964" at bounding box center [461, 279] width 278 height 15
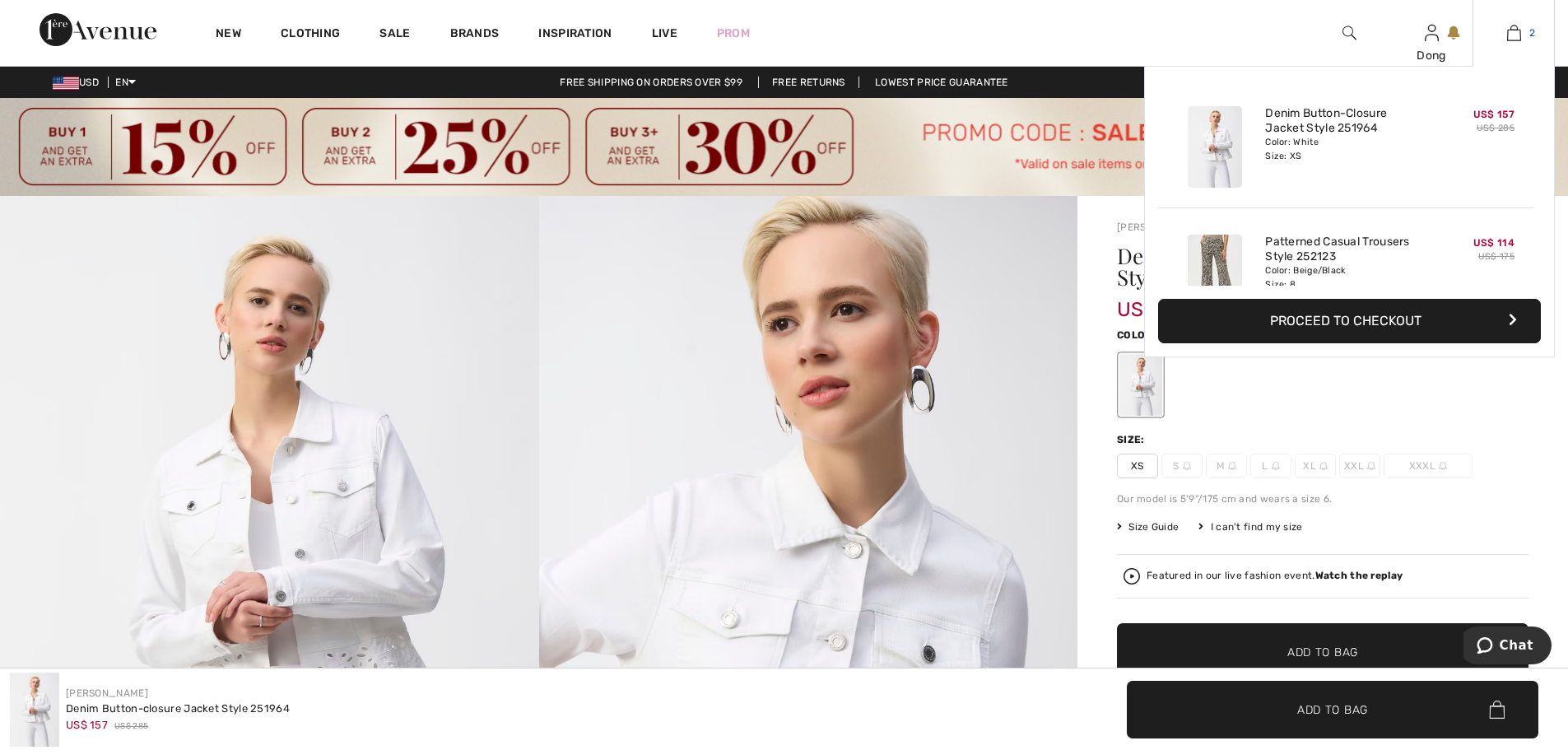
click at [1511, 34] on img at bounding box center [1514, 32] width 14 height 20
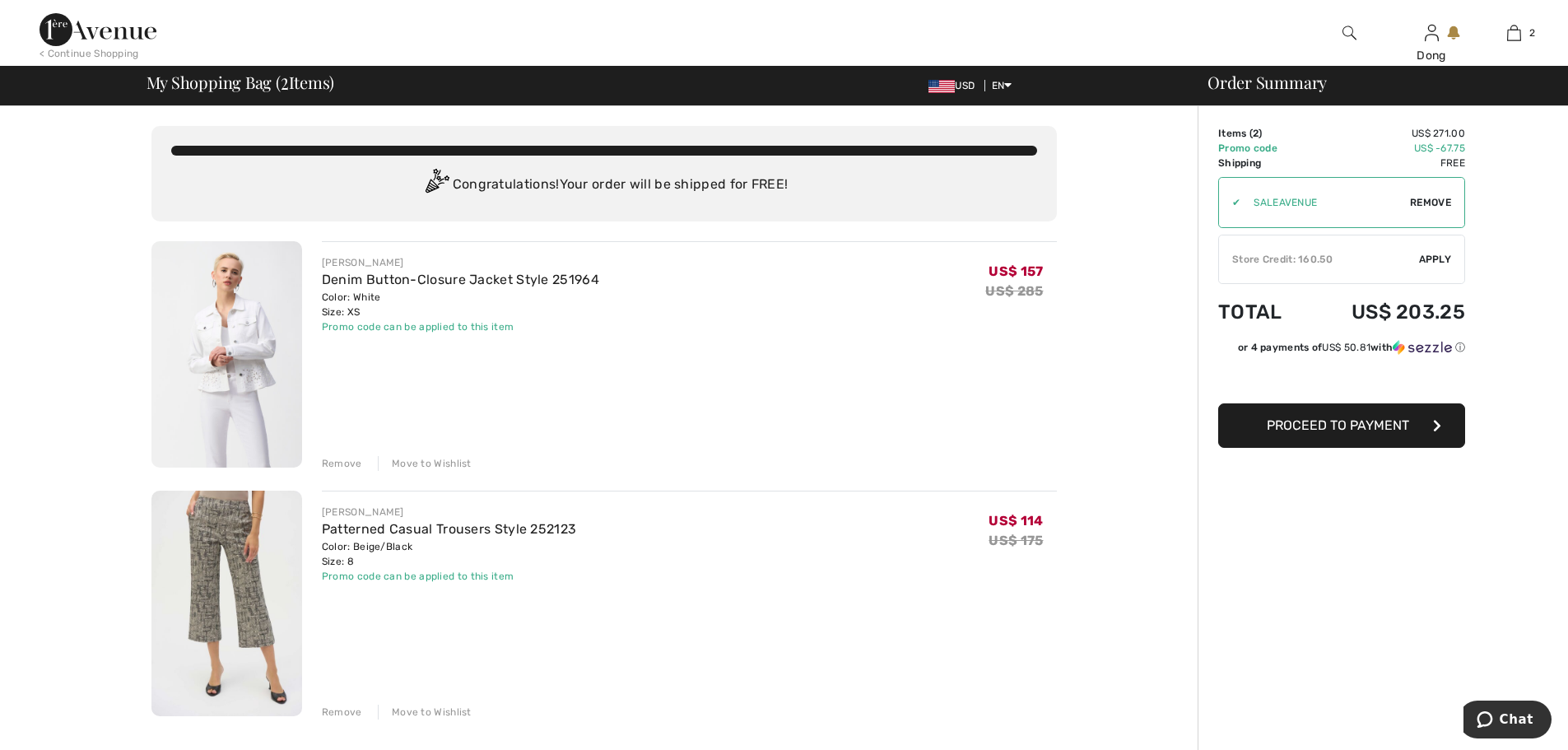
click at [1318, 422] on span "Proceed to Payment" at bounding box center [1338, 425] width 143 height 15
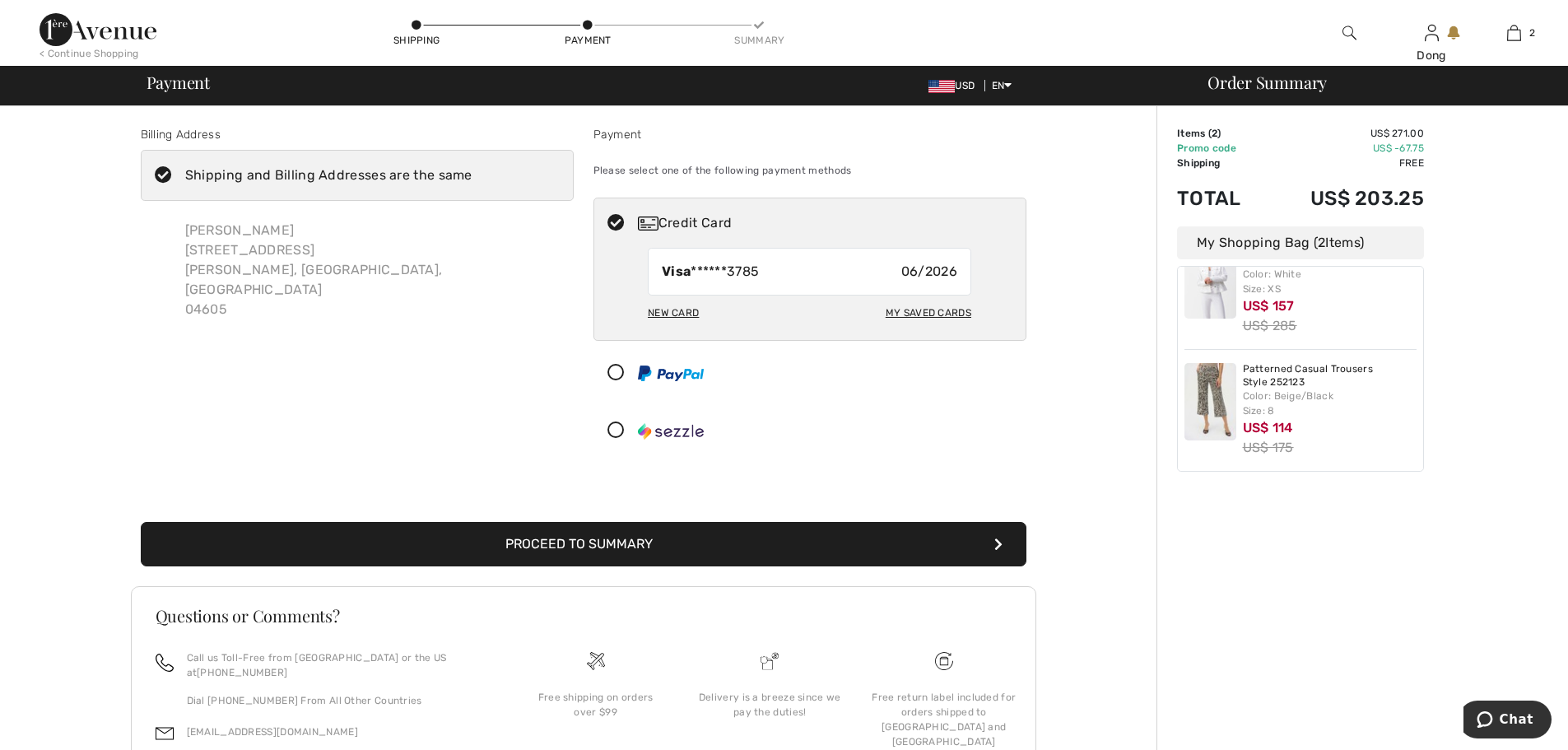
scroll to position [52, 0]
click at [510, 552] on button "Proceed to Summary" at bounding box center [583, 543] width 886 height 45
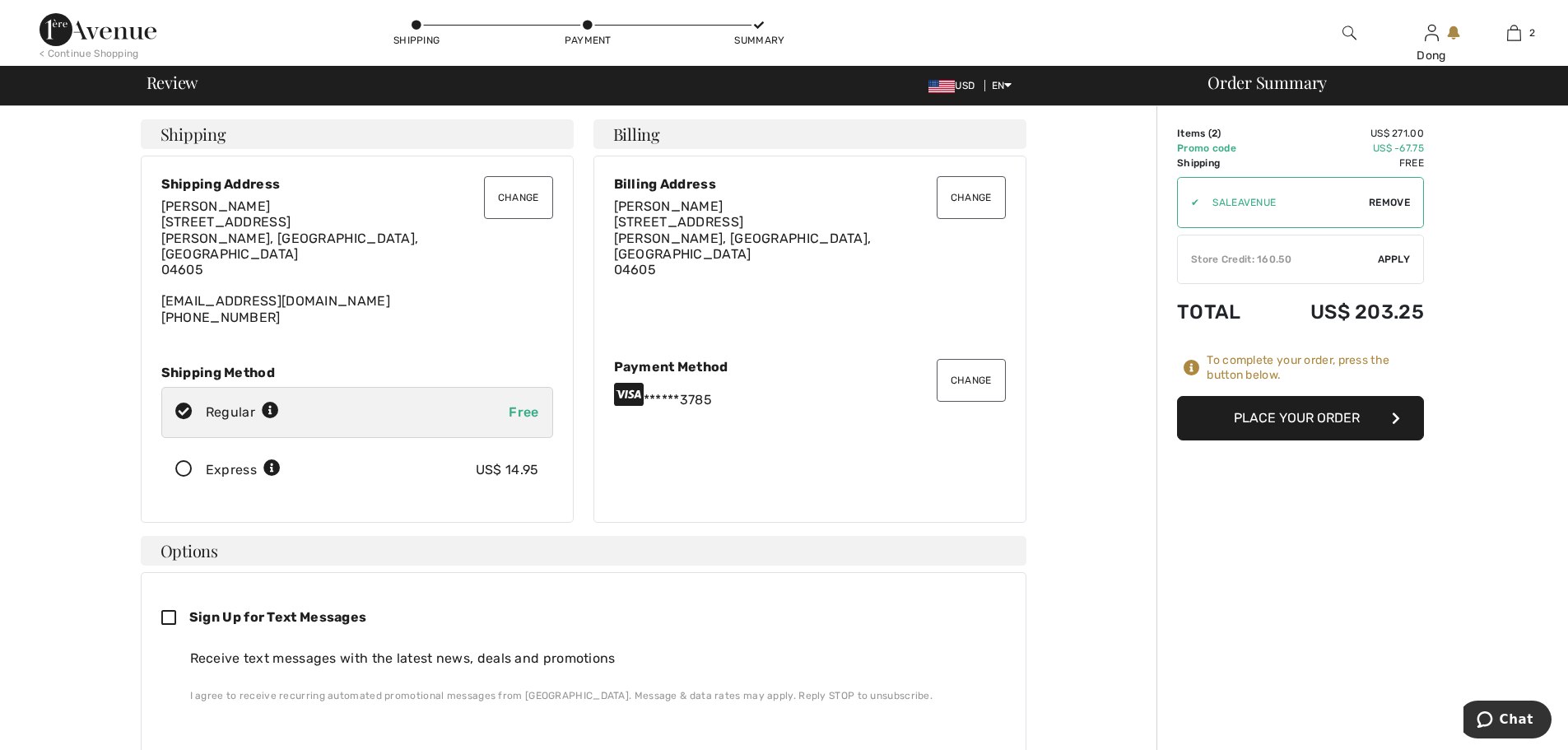
click at [1259, 262] on div "Store Credit: 160.50" at bounding box center [1278, 260] width 200 height 15
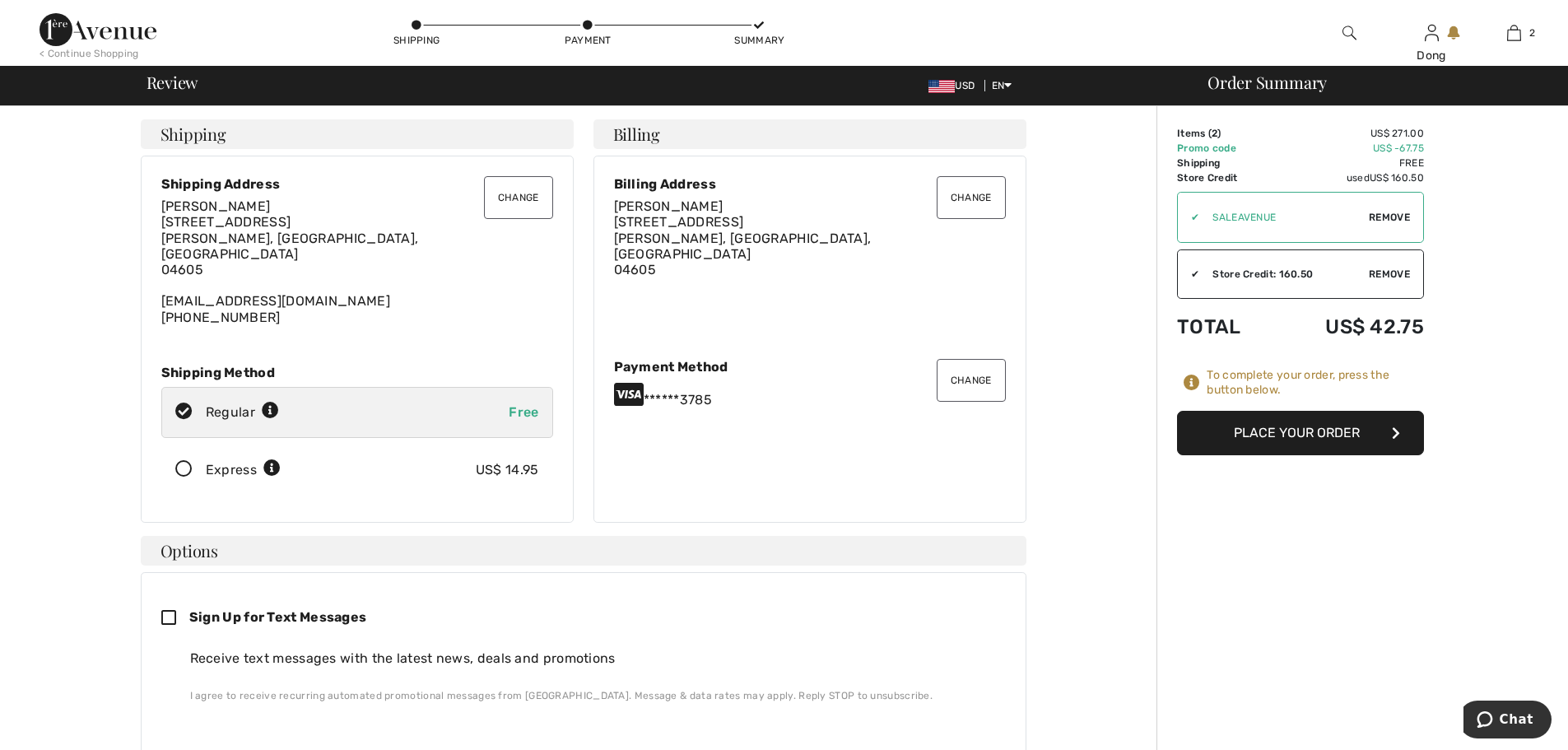
click at [506, 205] on button "Change" at bounding box center [519, 197] width 69 height 43
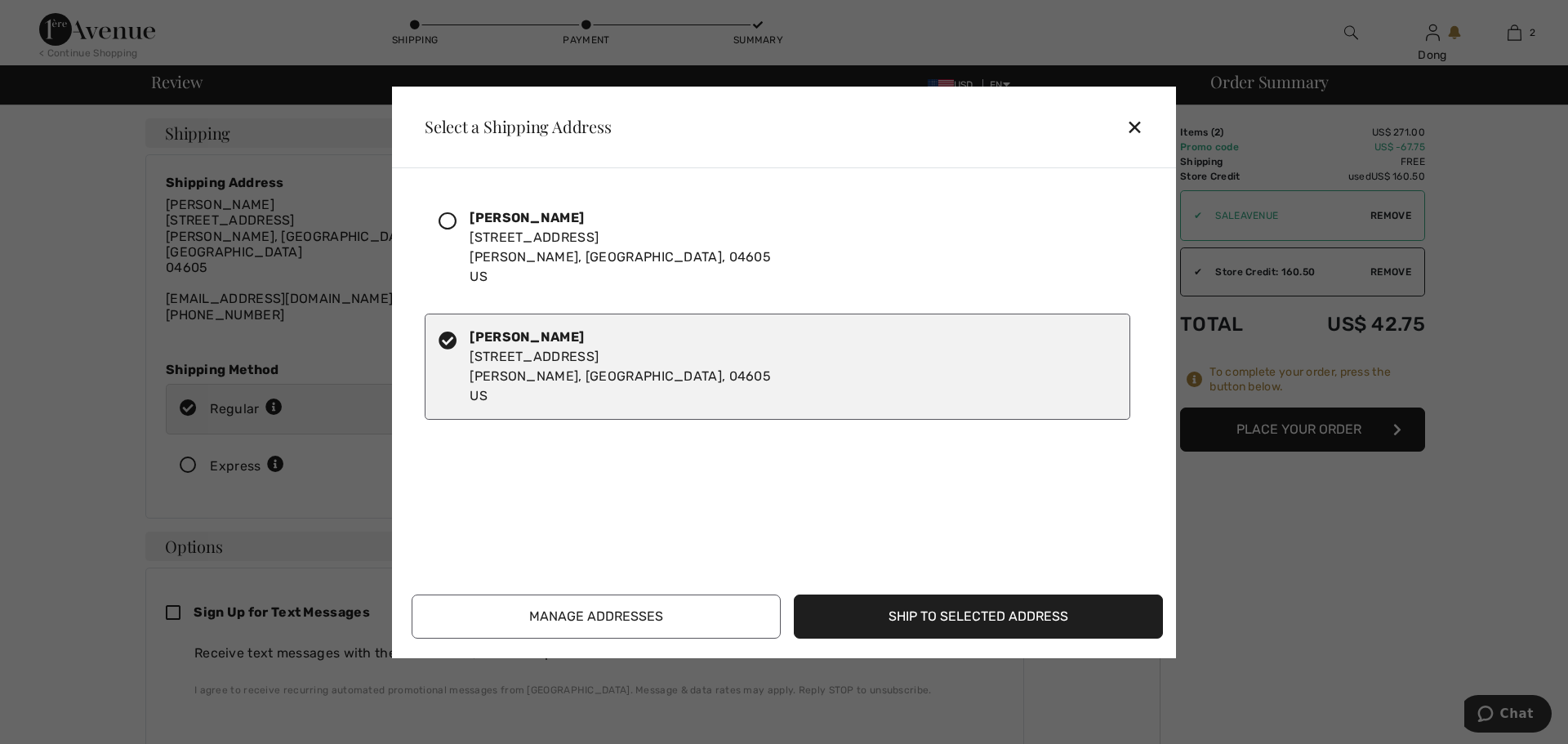
click at [500, 236] on div "Dong Nguyen-Bresinsky 17 Westwood Drive Ellsworth, ME, 04605 US" at bounding box center [619, 247] width 301 height 78
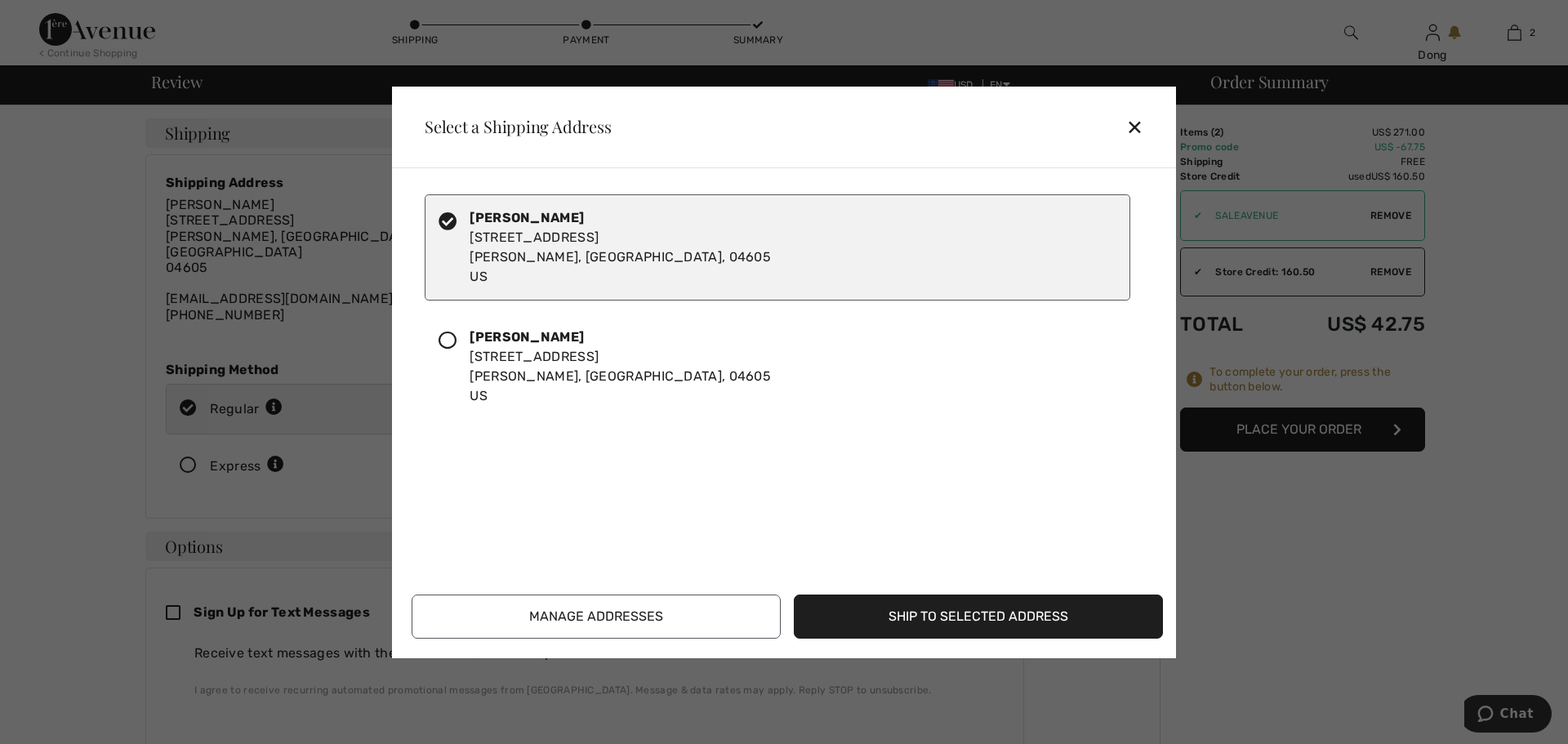
click at [905, 620] on button "Ship to Selected Address" at bounding box center [978, 617] width 369 height 44
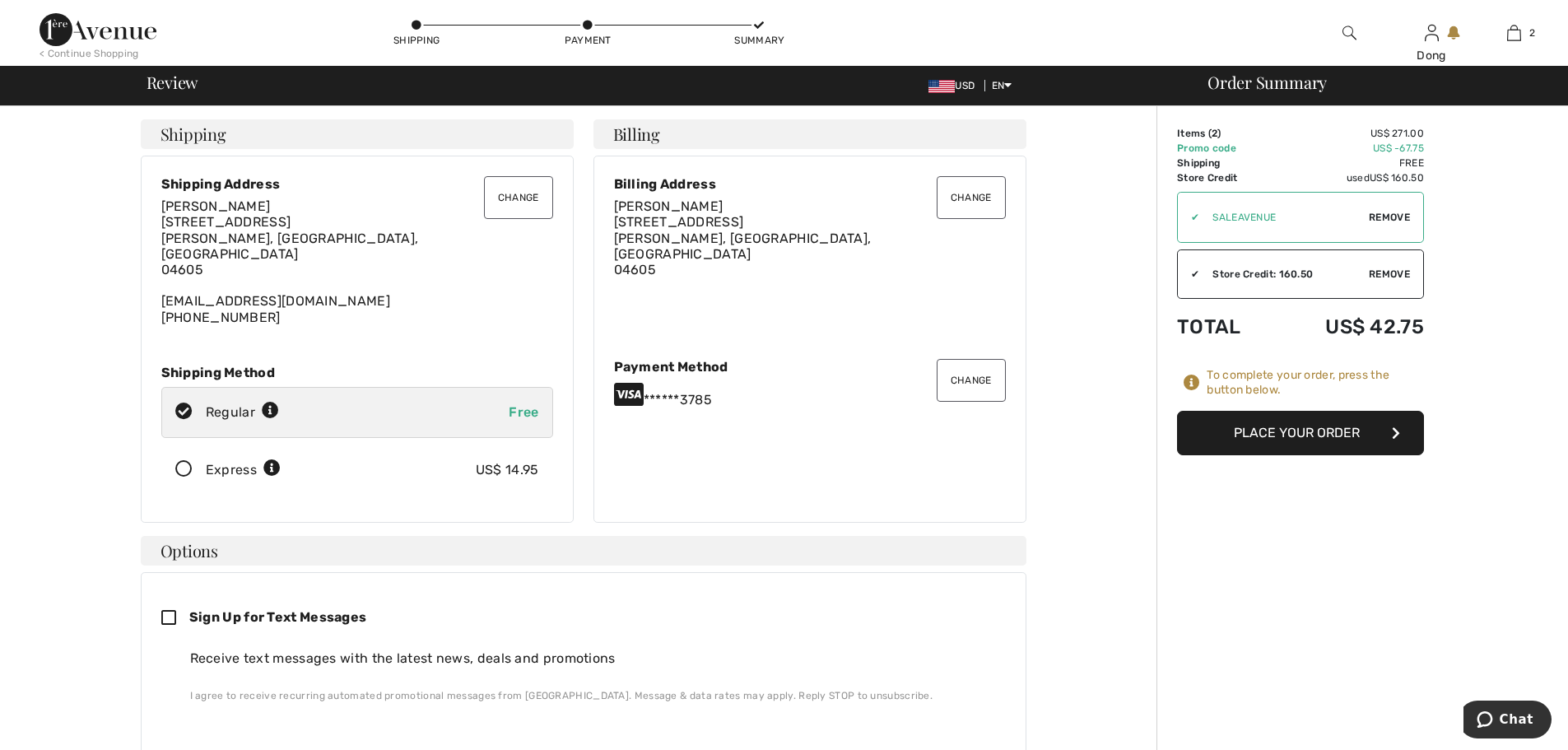
click at [1239, 437] on button "Place Your Order" at bounding box center [1301, 433] width 247 height 45
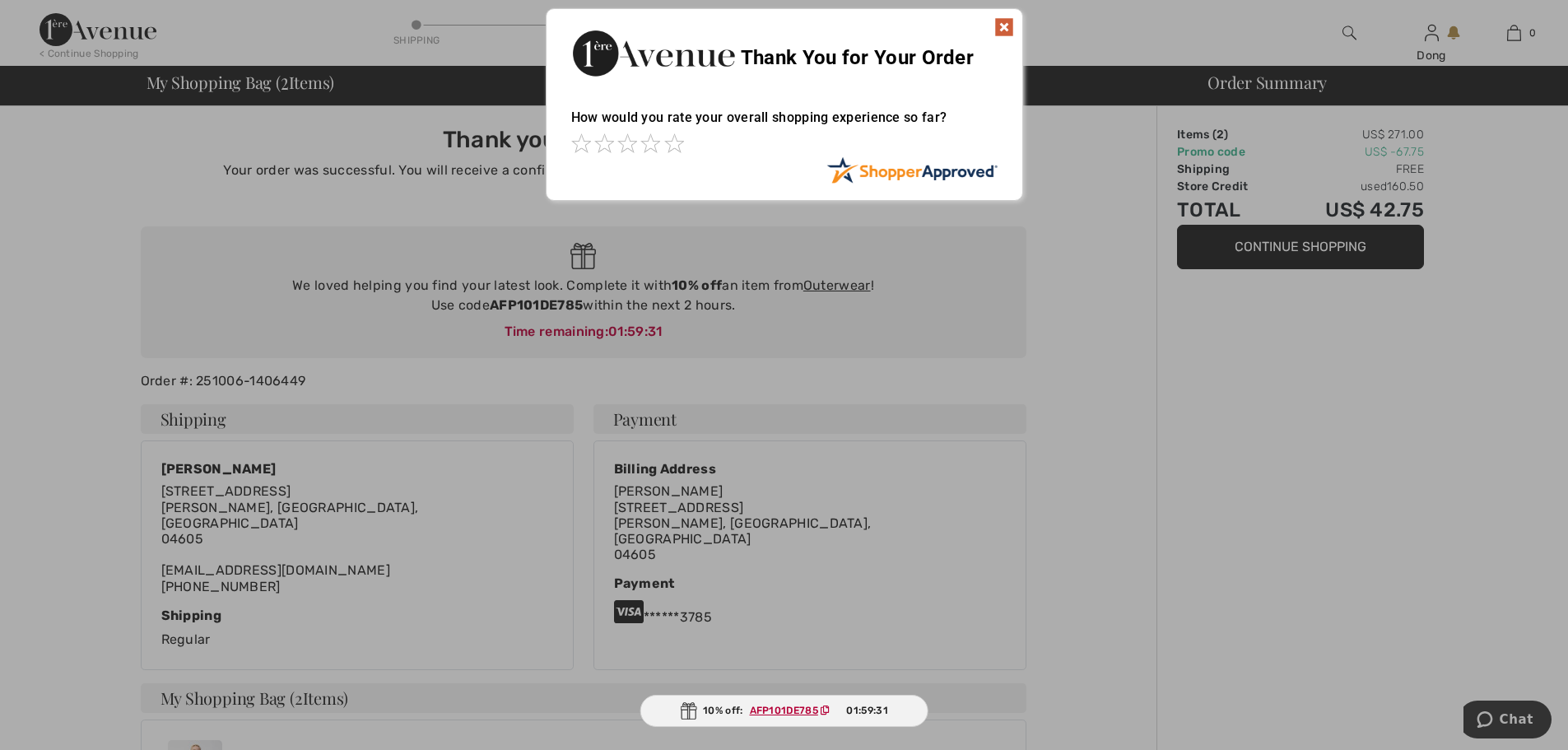
click at [1004, 28] on img at bounding box center [1004, 27] width 20 height 20
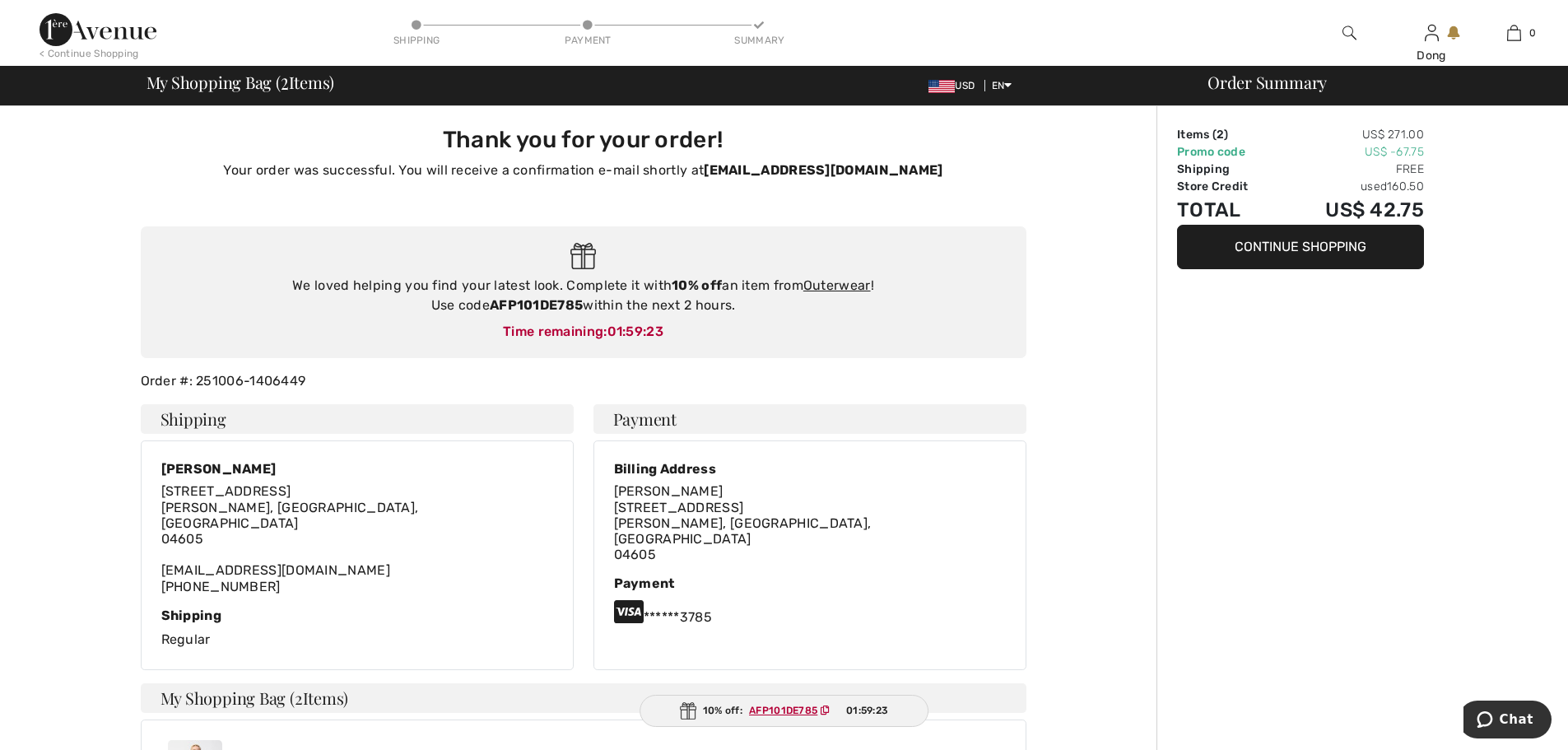
click at [1321, 253] on button "Continue Shopping" at bounding box center [1301, 247] width 247 height 45
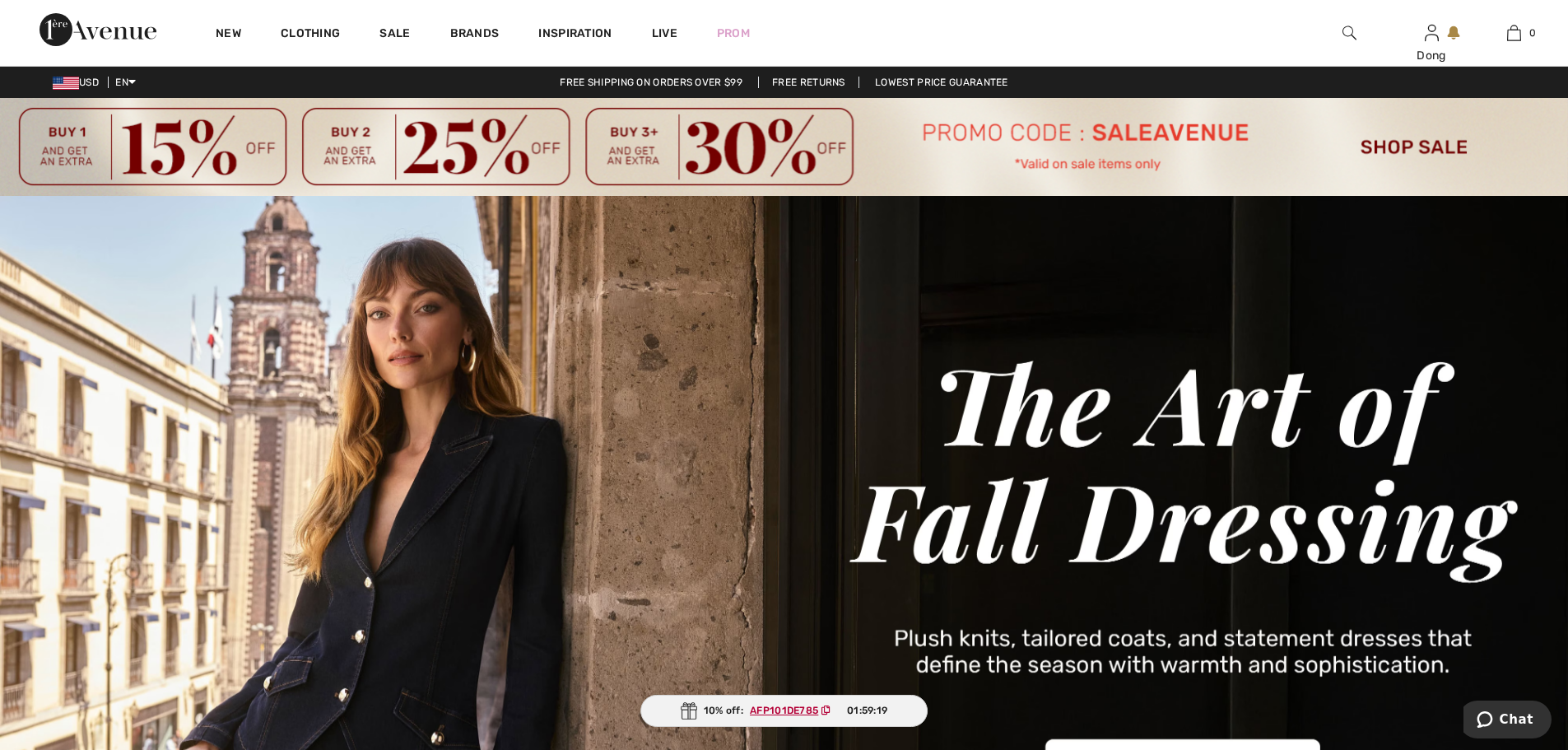
click at [1406, 160] on img at bounding box center [784, 147] width 1568 height 98
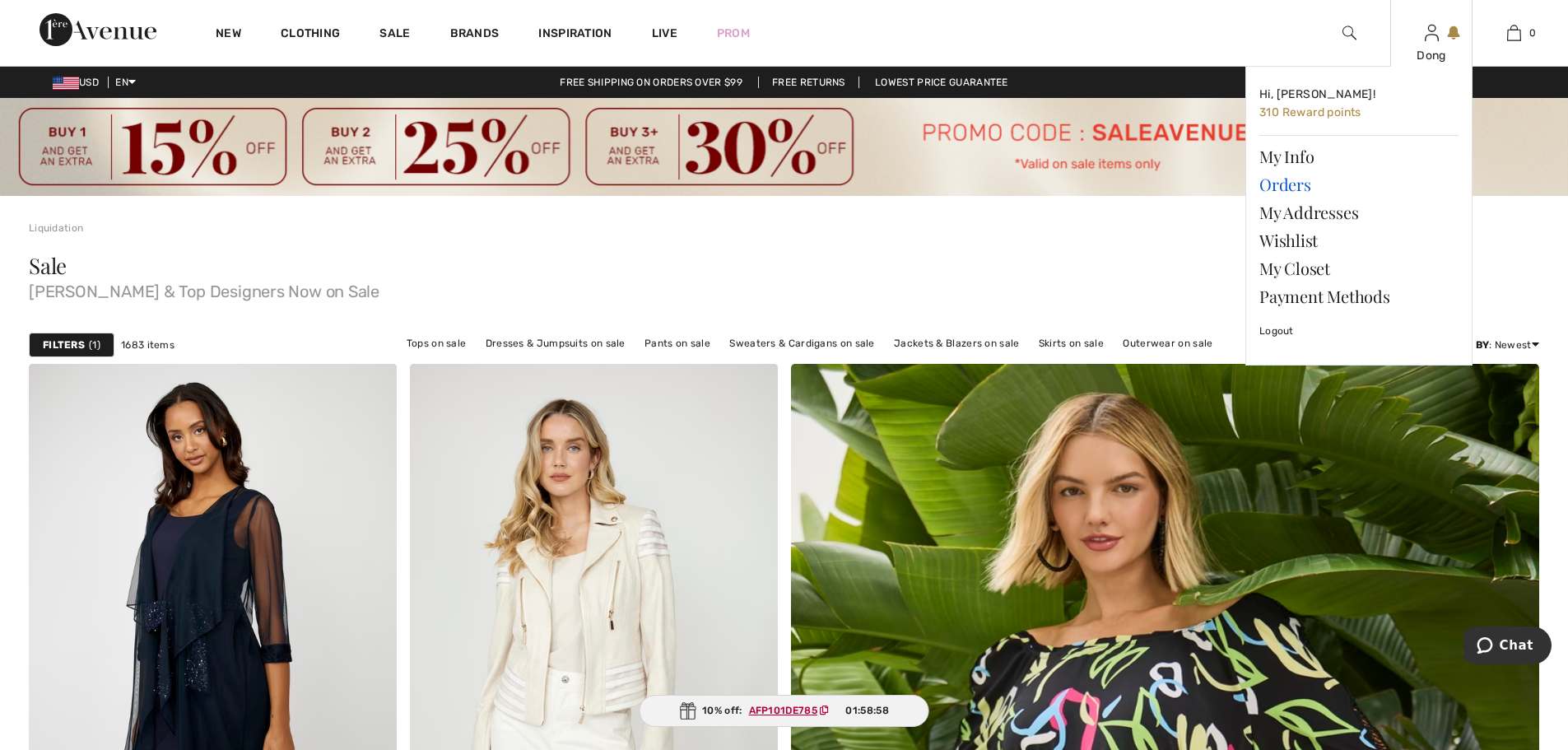
click at [1299, 181] on link "Orders" at bounding box center [1359, 184] width 199 height 28
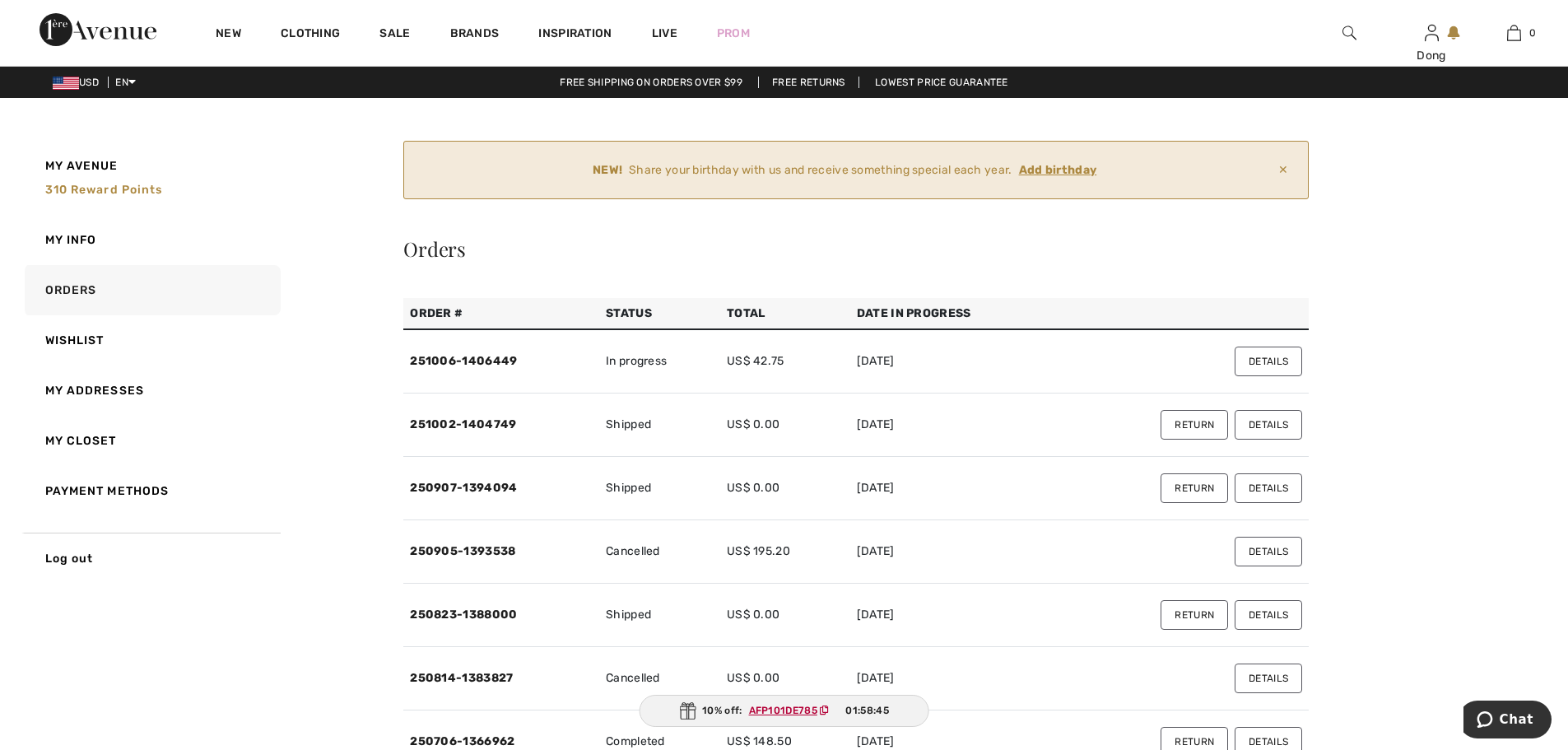
drag, startPoint x: 416, startPoint y: 423, endPoint x: 369, endPoint y: 479, distance: 73.1
drag, startPoint x: 407, startPoint y: 418, endPoint x: 530, endPoint y: 424, distance: 123.1
click at [530, 424] on td "251002-1404749" at bounding box center [501, 425] width 196 height 64
copy link "251002-1404749"
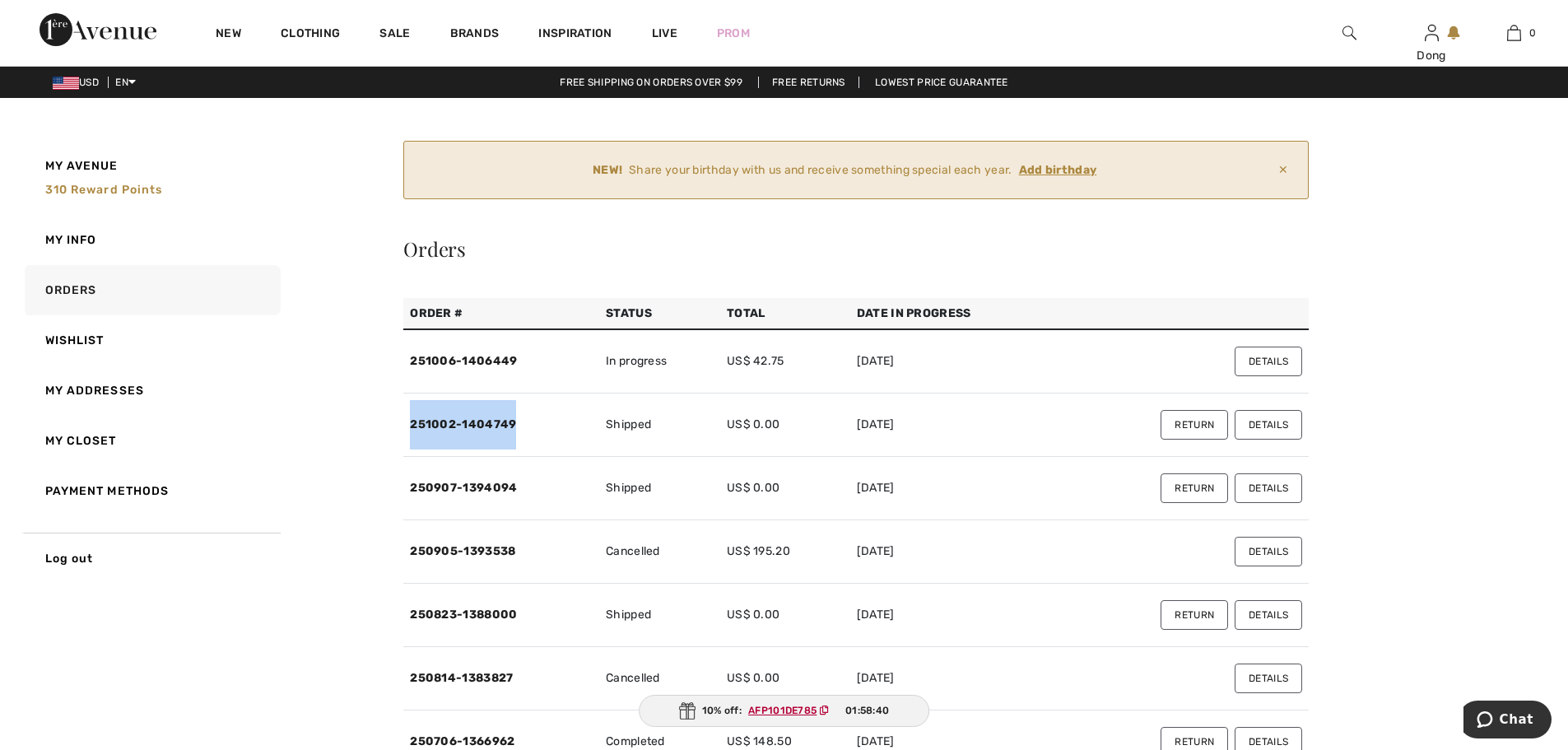
click at [1181, 427] on button "Return" at bounding box center [1194, 424] width 68 height 30
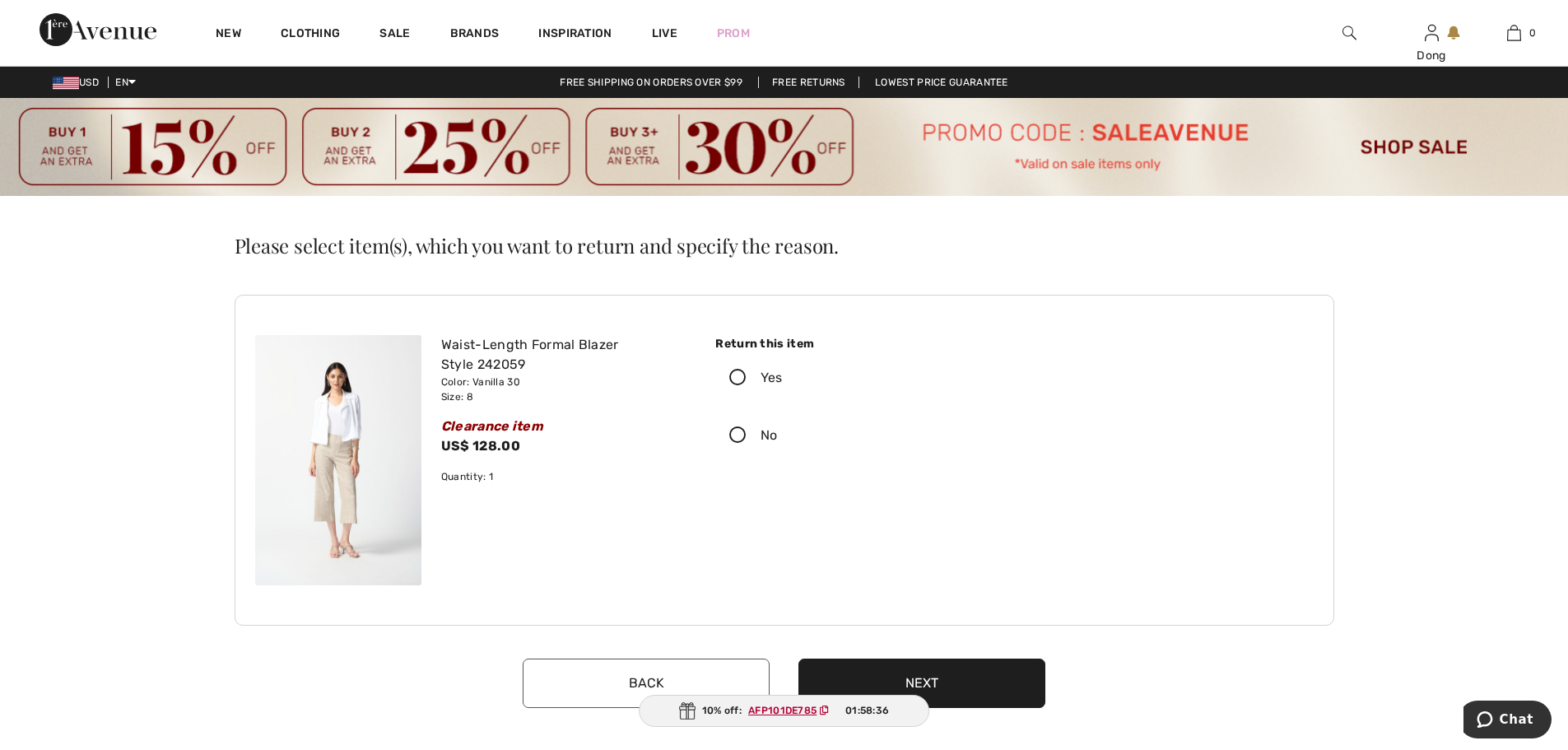
click at [733, 373] on icon at bounding box center [738, 378] width 44 height 17
click at [783, 373] on input "Yes" at bounding box center [788, 378] width 10 height 49
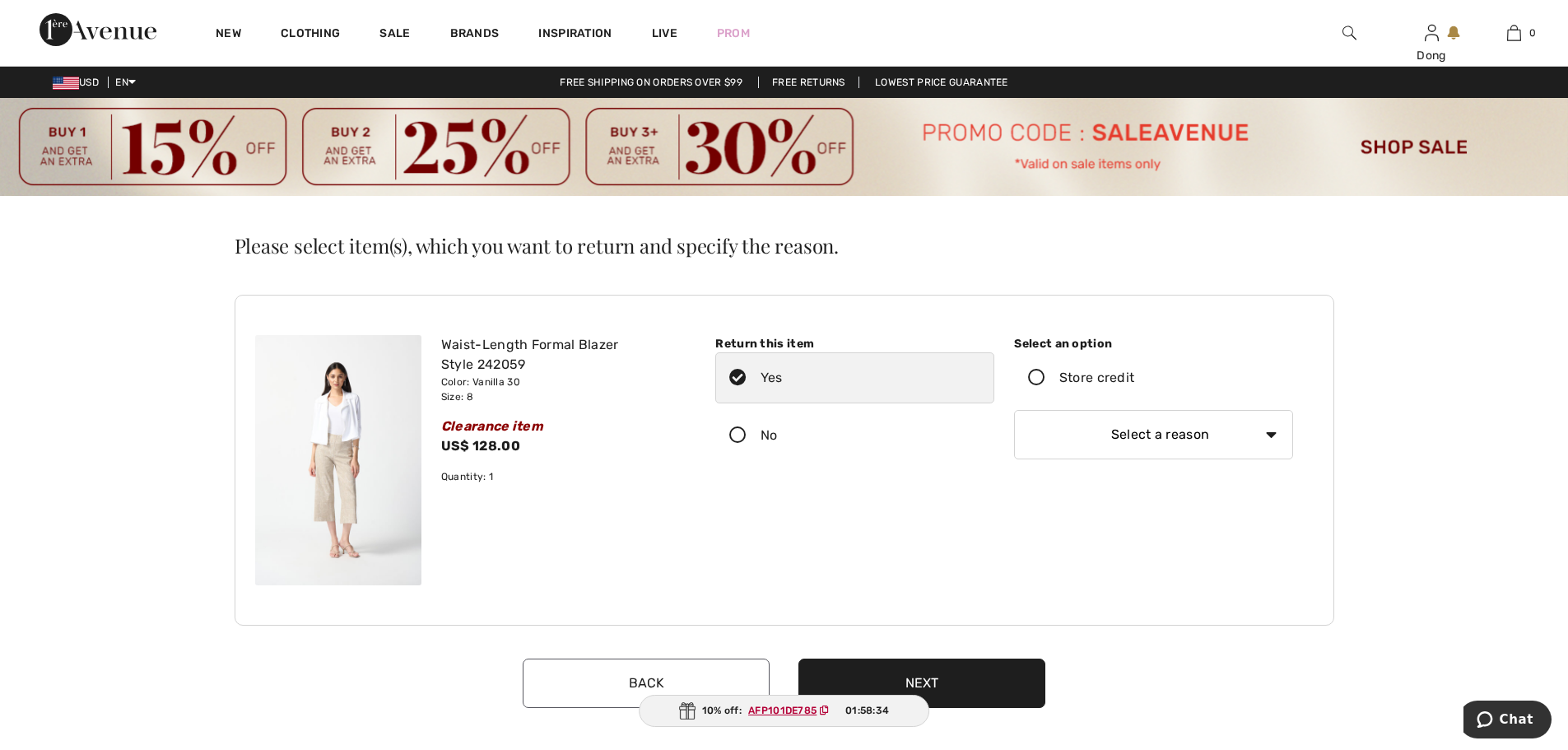
click at [1040, 376] on icon at bounding box center [1037, 378] width 44 height 17
click at [1134, 376] on input "Store credit" at bounding box center [1139, 378] width 10 height 49
click at [1261, 431] on select "Select a reason I received the wrong product or size My order arrived too late …" at bounding box center [1153, 435] width 279 height 49
select select "6"
click at [1014, 410] on select "Select a reason I received the wrong product or size My order arrived too late …" at bounding box center [1153, 435] width 279 height 49
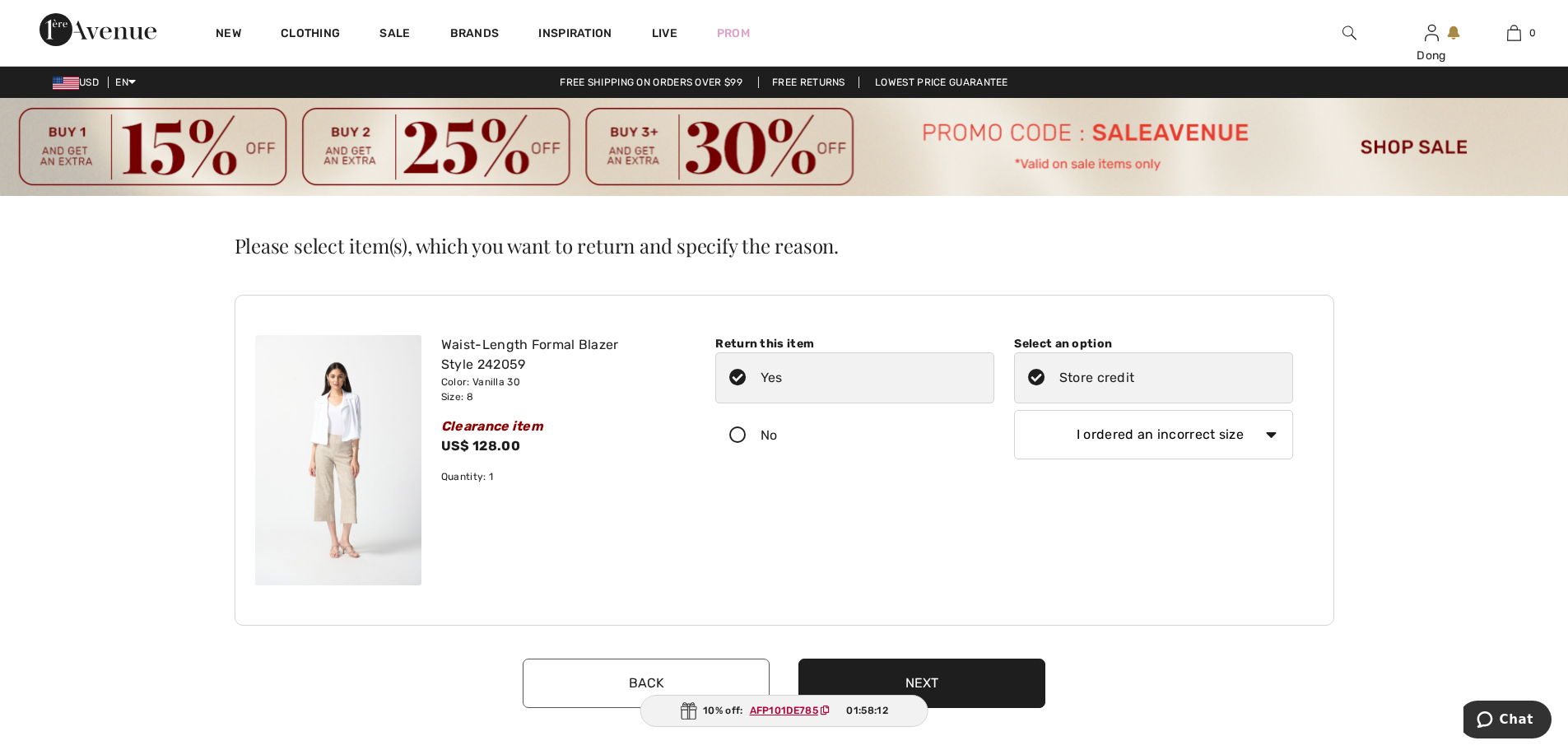
click at [963, 686] on button "Next" at bounding box center [922, 683] width 247 height 49
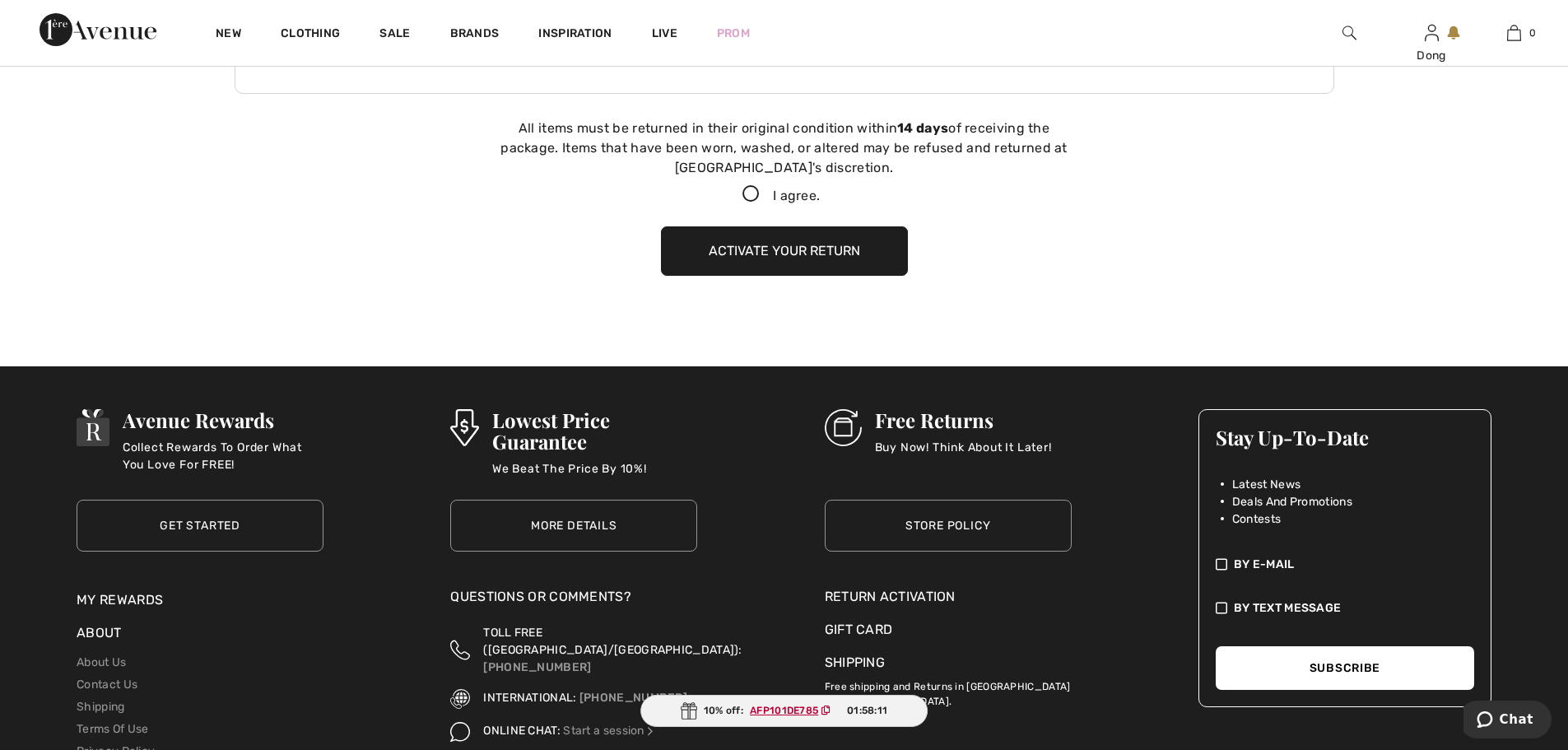
scroll to position [552, 0]
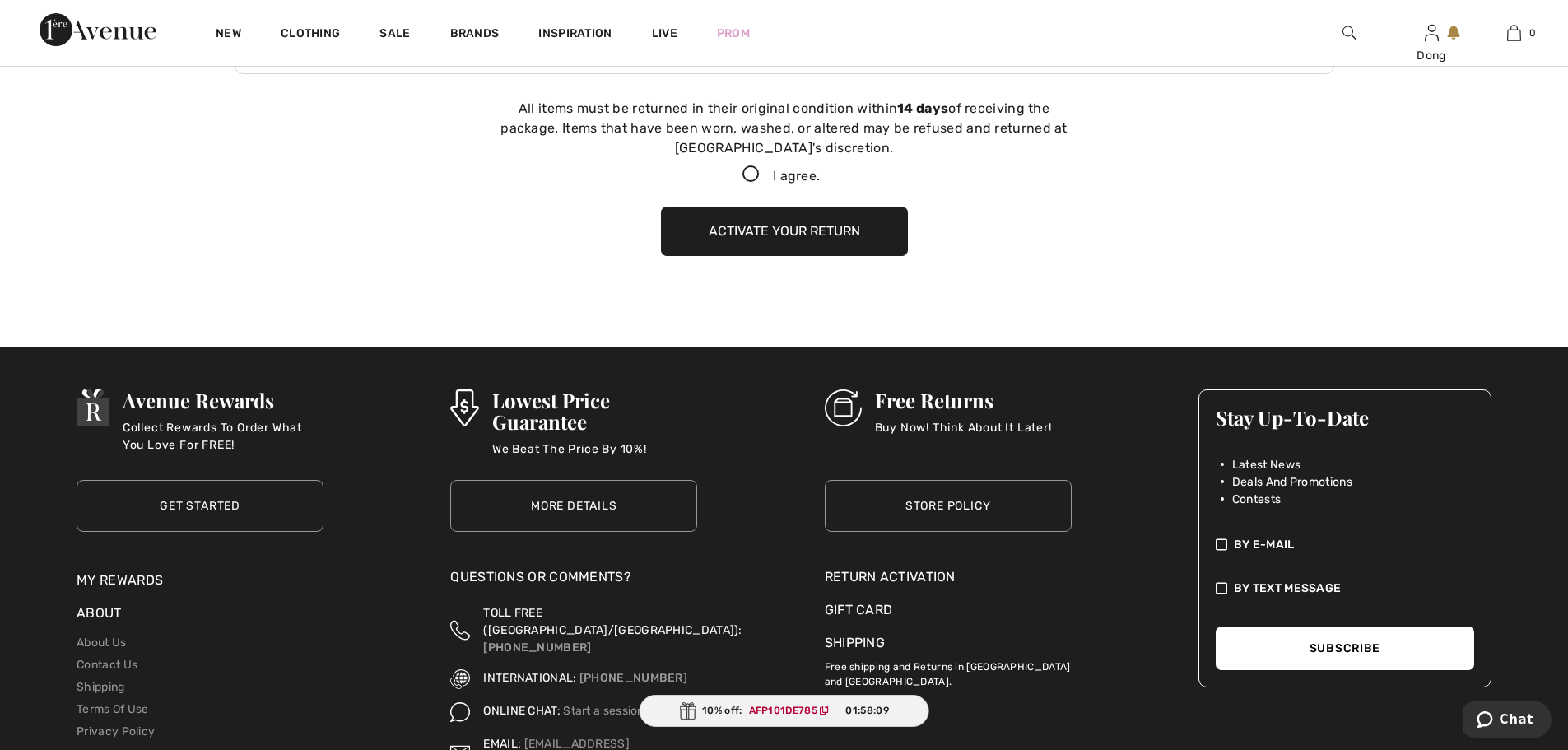
drag, startPoint x: 748, startPoint y: 164, endPoint x: 748, endPoint y: 187, distance: 23.0
click at [748, 184] on div "All items must be returned in their original condition within 14 days of receiv…" at bounding box center [785, 143] width 577 height 88
click at [748, 175] on icon at bounding box center [751, 175] width 44 height 17
click at [820, 175] on input "I agree." at bounding box center [825, 174] width 10 height 10
checkbox input "true"
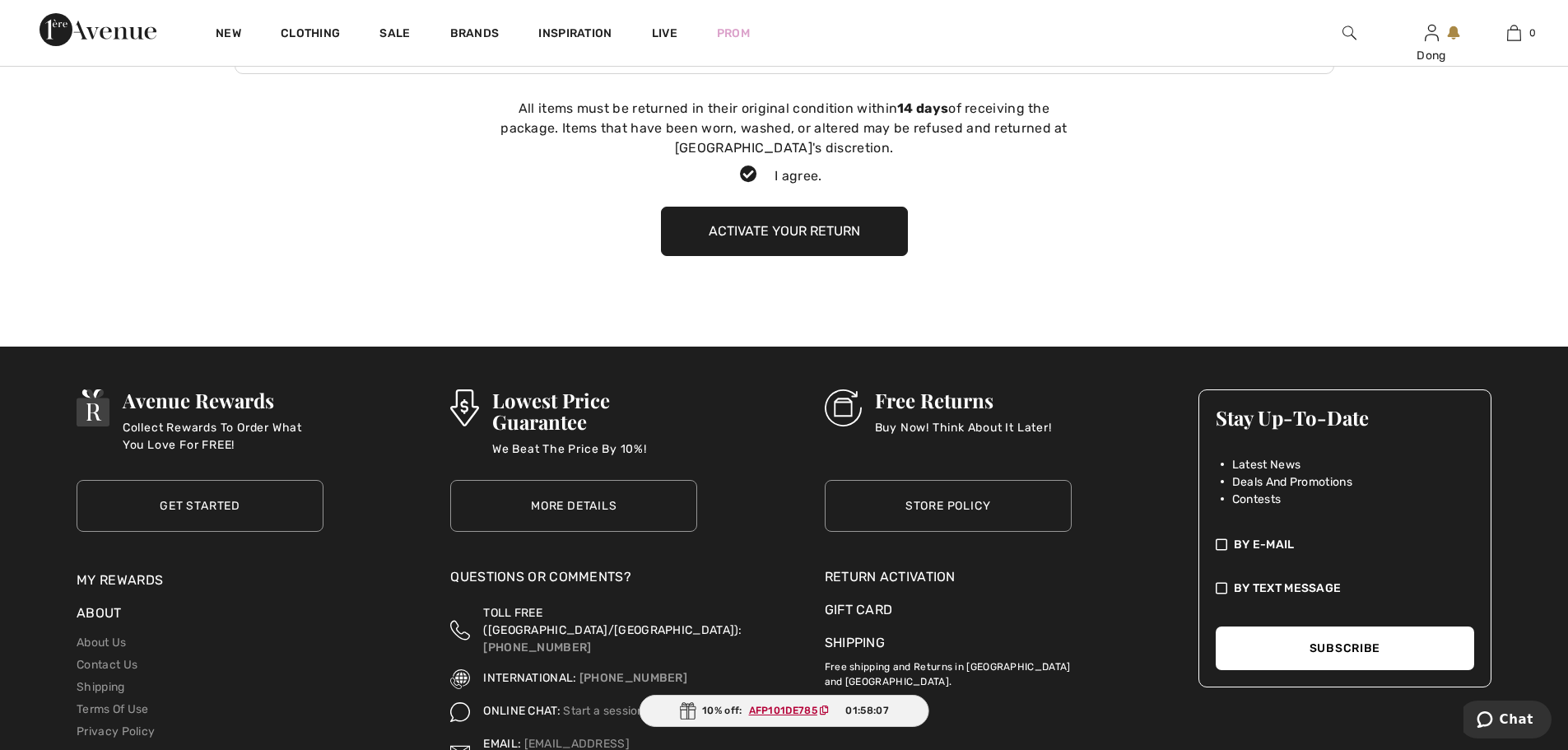
click at [764, 227] on button "Activate your return" at bounding box center [785, 231] width 247 height 49
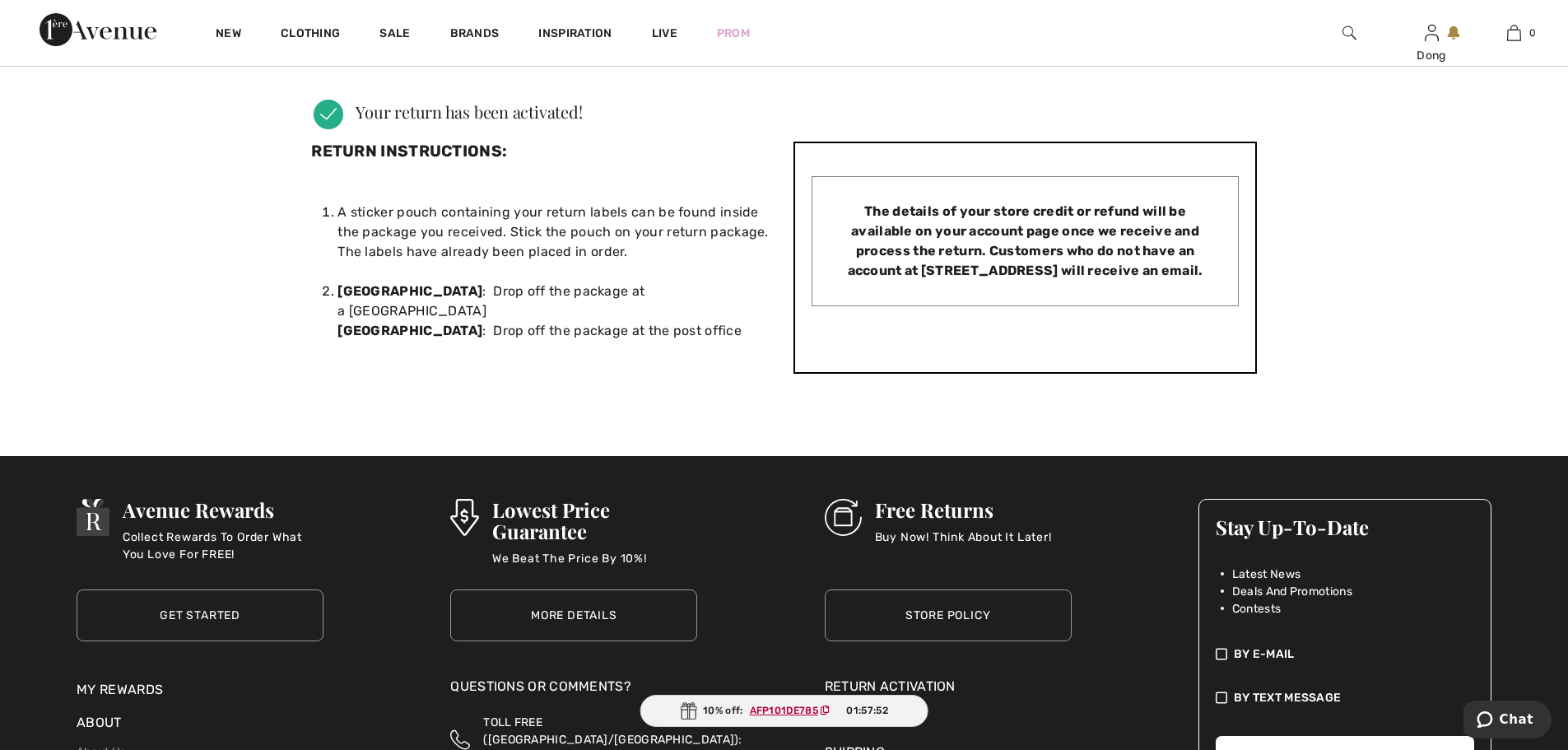
scroll to position [0, 0]
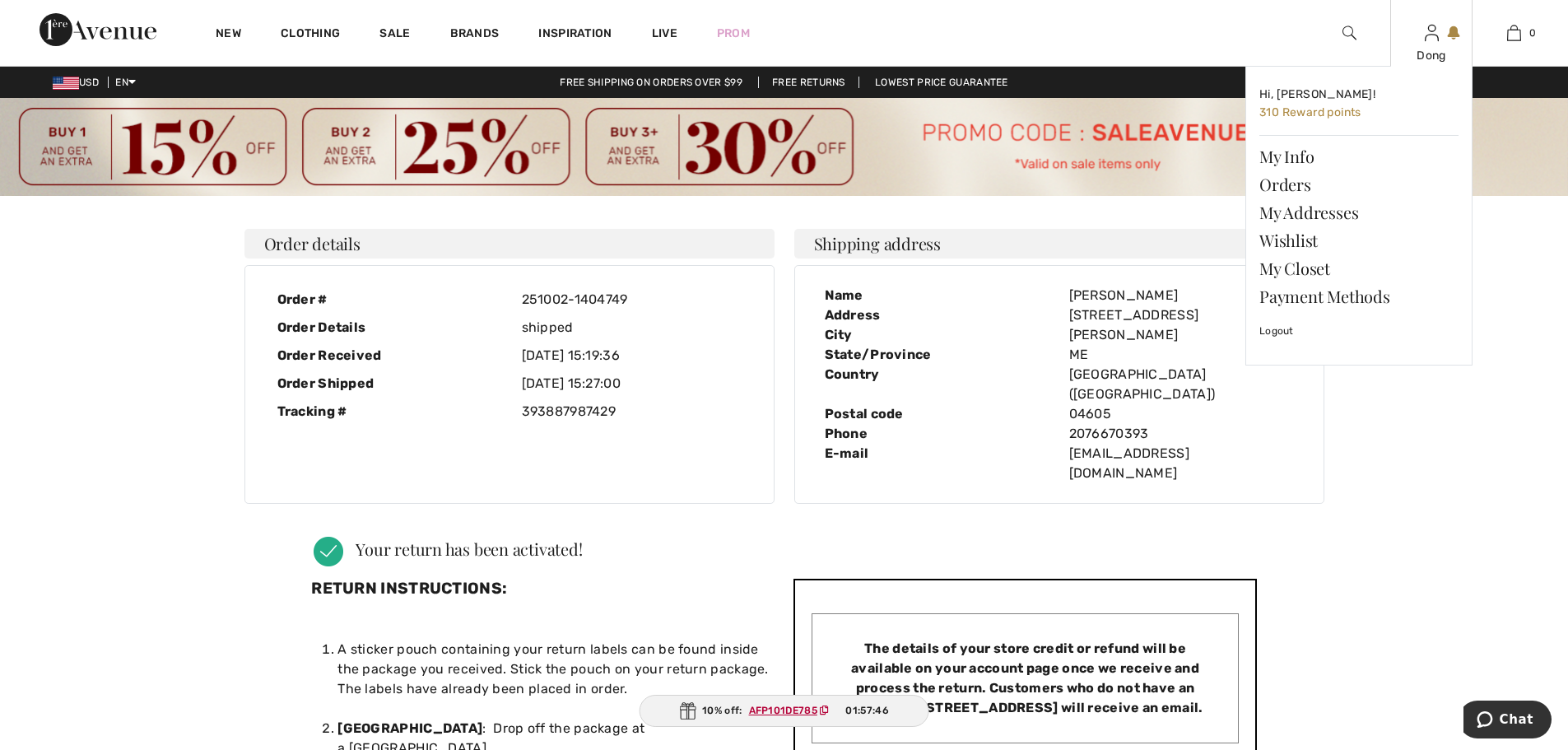
click at [1430, 49] on div "Dong" at bounding box center [1431, 55] width 81 height 17
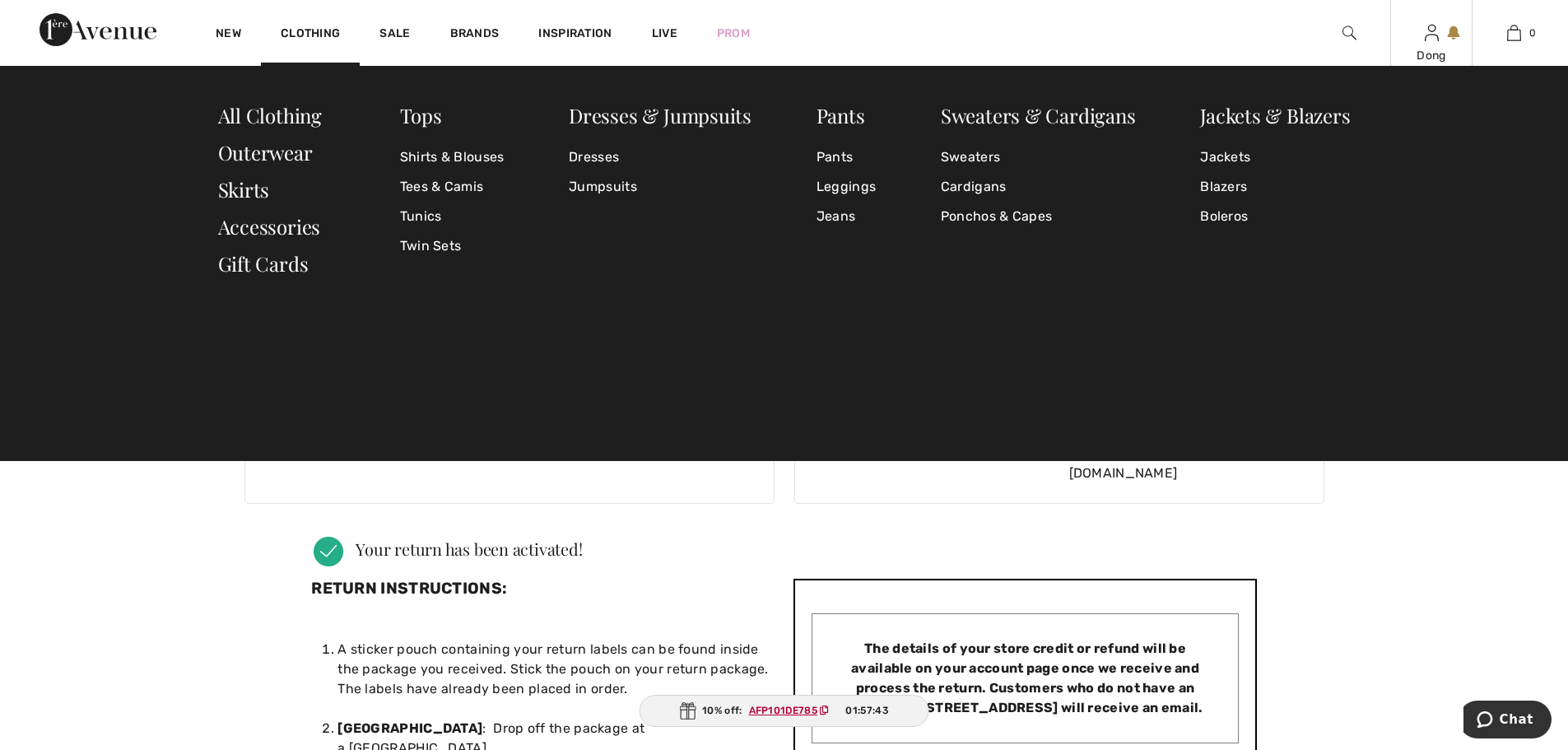
click at [1439, 46] on div "Dong Hi, Dong! 310 Reward points My Info Orders My Addresses Wishlist My Closet…" at bounding box center [1431, 32] width 83 height 66
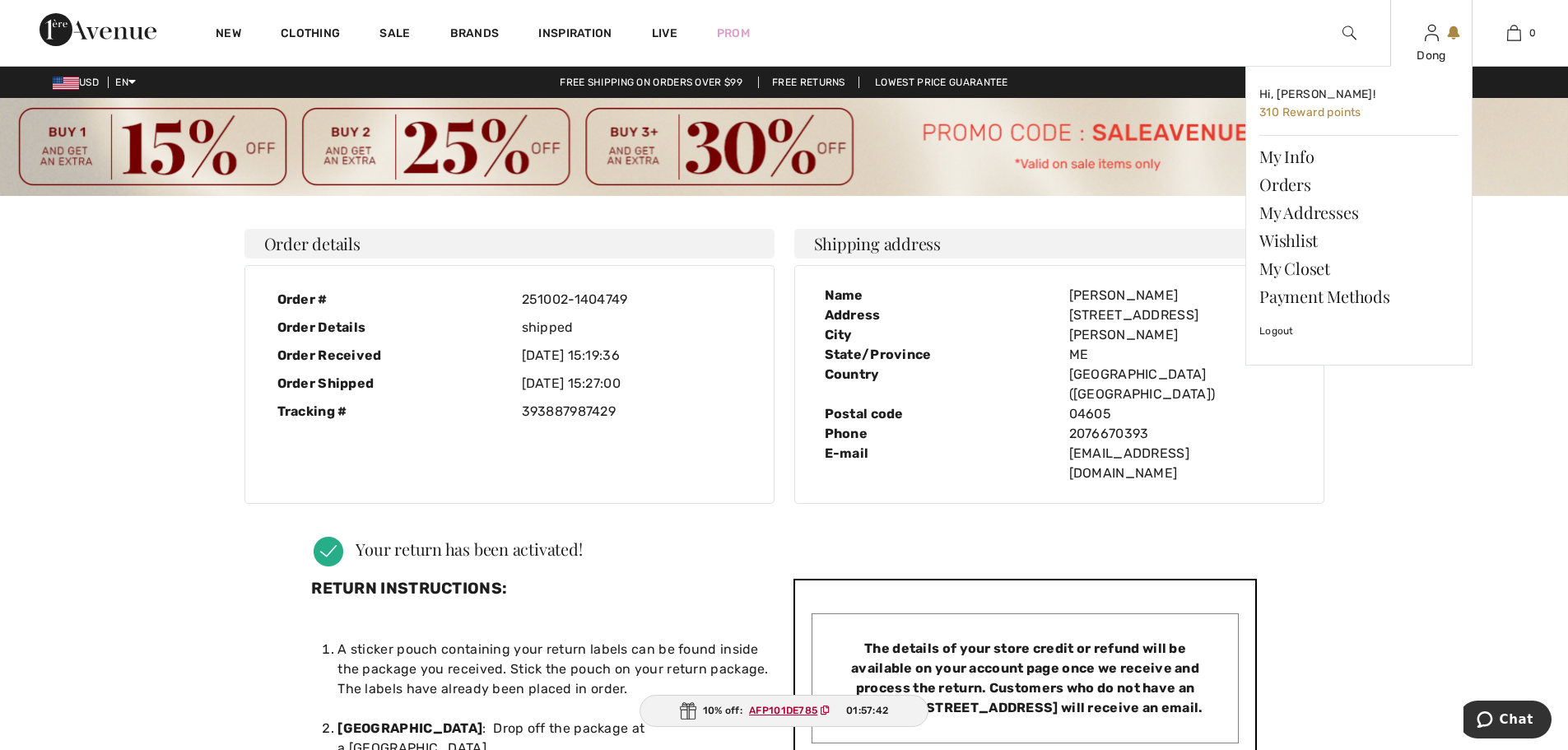
click at [1441, 38] on div "Dong Hi, Dong! 310 Reward points My Info Orders My Addresses Wishlist My Closet…" at bounding box center [1431, 32] width 83 height 66
click at [1304, 177] on link "Orders" at bounding box center [1359, 184] width 199 height 28
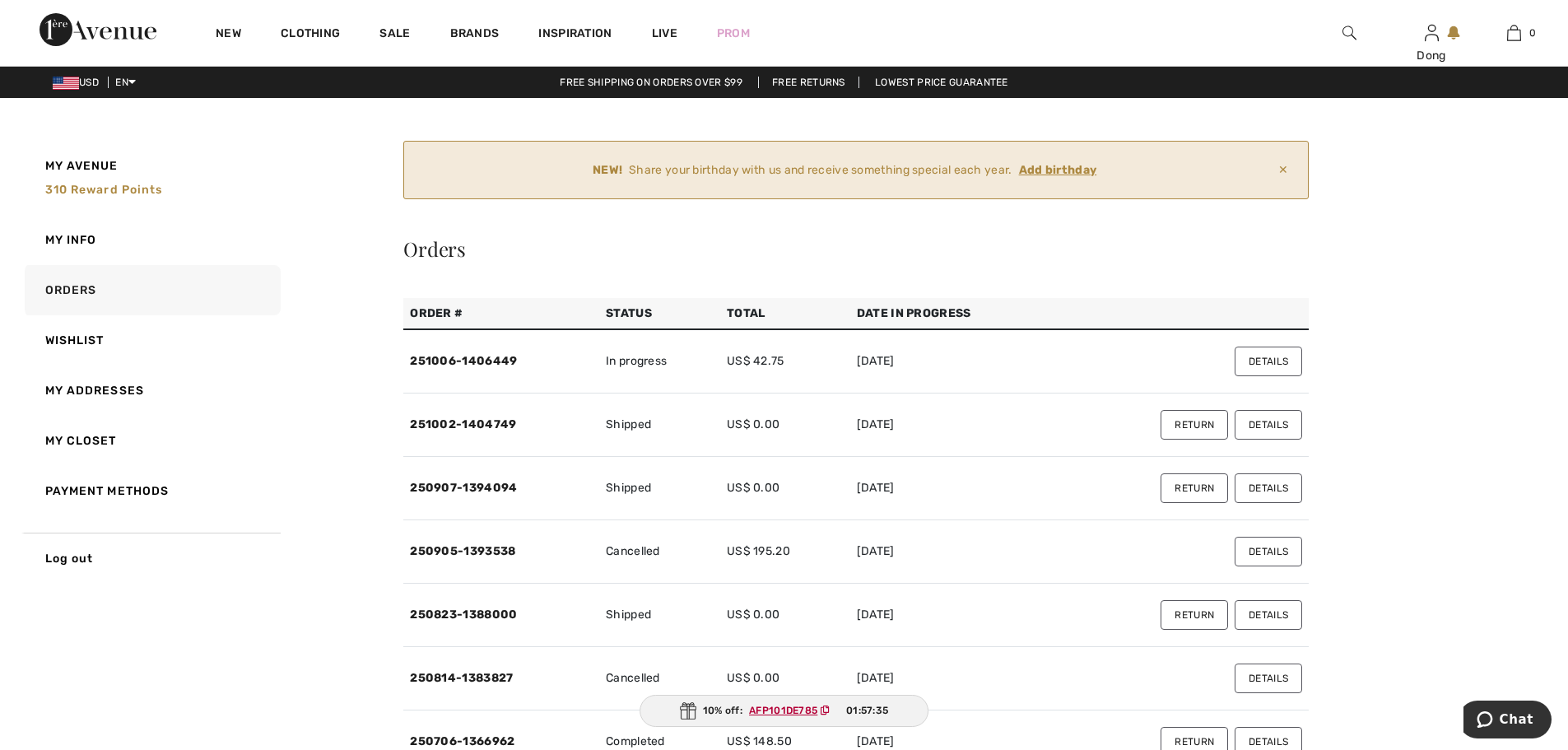
click at [1272, 364] on button "Details" at bounding box center [1268, 361] width 68 height 30
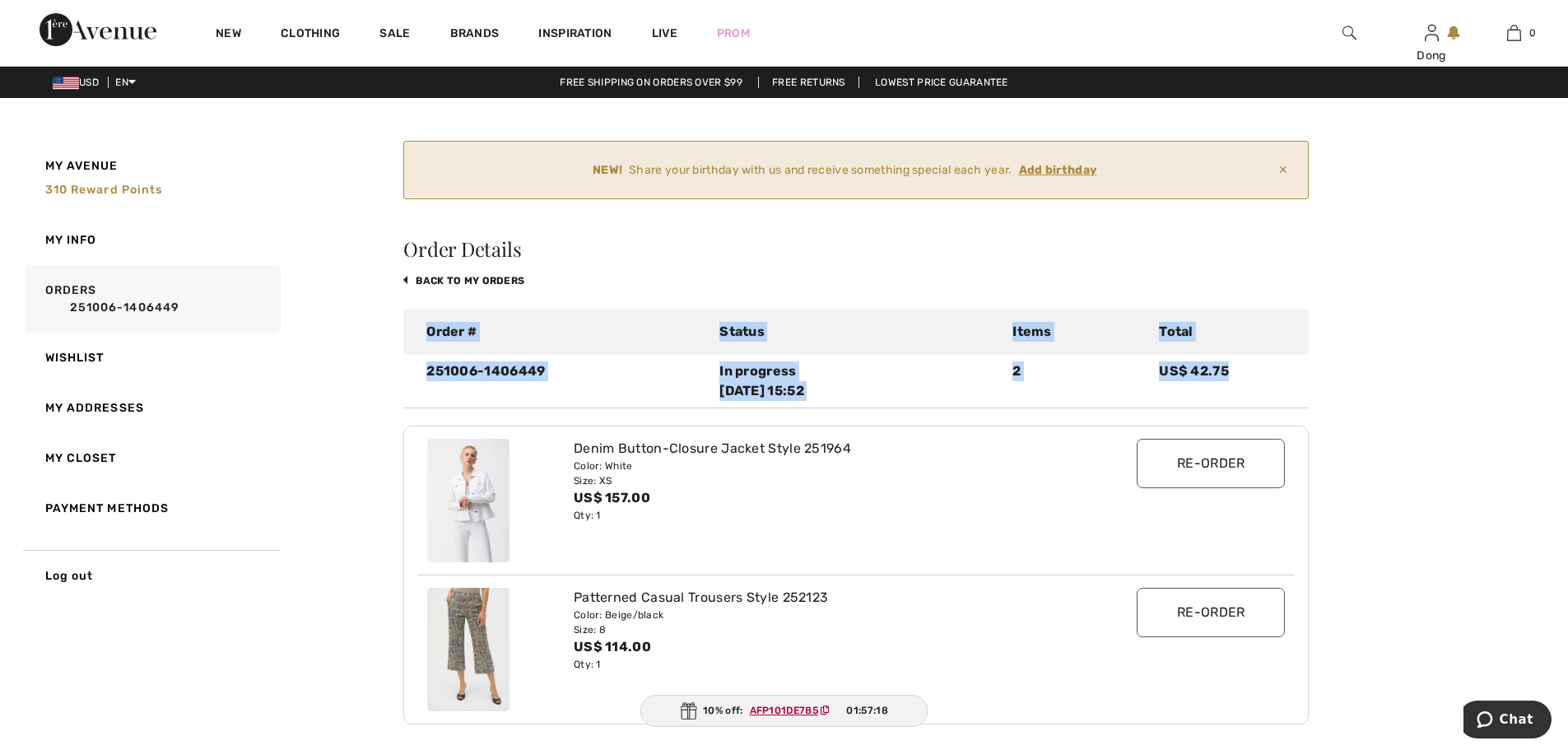
drag, startPoint x: 1560, startPoint y: 271, endPoint x: 1558, endPoint y: 368, distance: 97.0
click at [1558, 368] on div "What do you want? Use the same color and size ? Use the same or Change color or…" at bounding box center [784, 745] width 1568 height 1217
click at [1519, 309] on div "NEW! Share your birthday with us and receive something special each year. Add b…" at bounding box center [975, 748] width 1144 height 1214
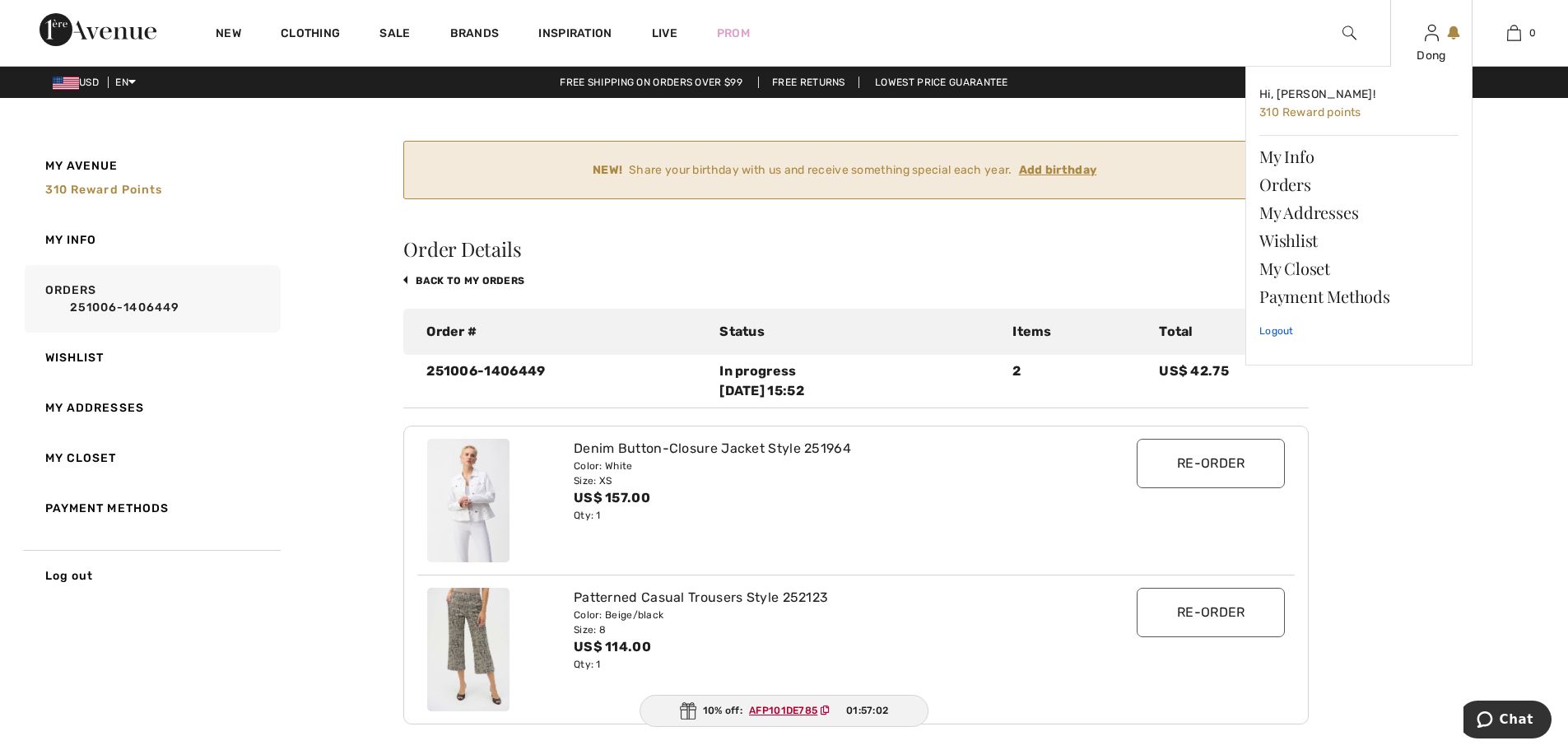
click at [1268, 325] on link "Logout" at bounding box center [1359, 330] width 199 height 41
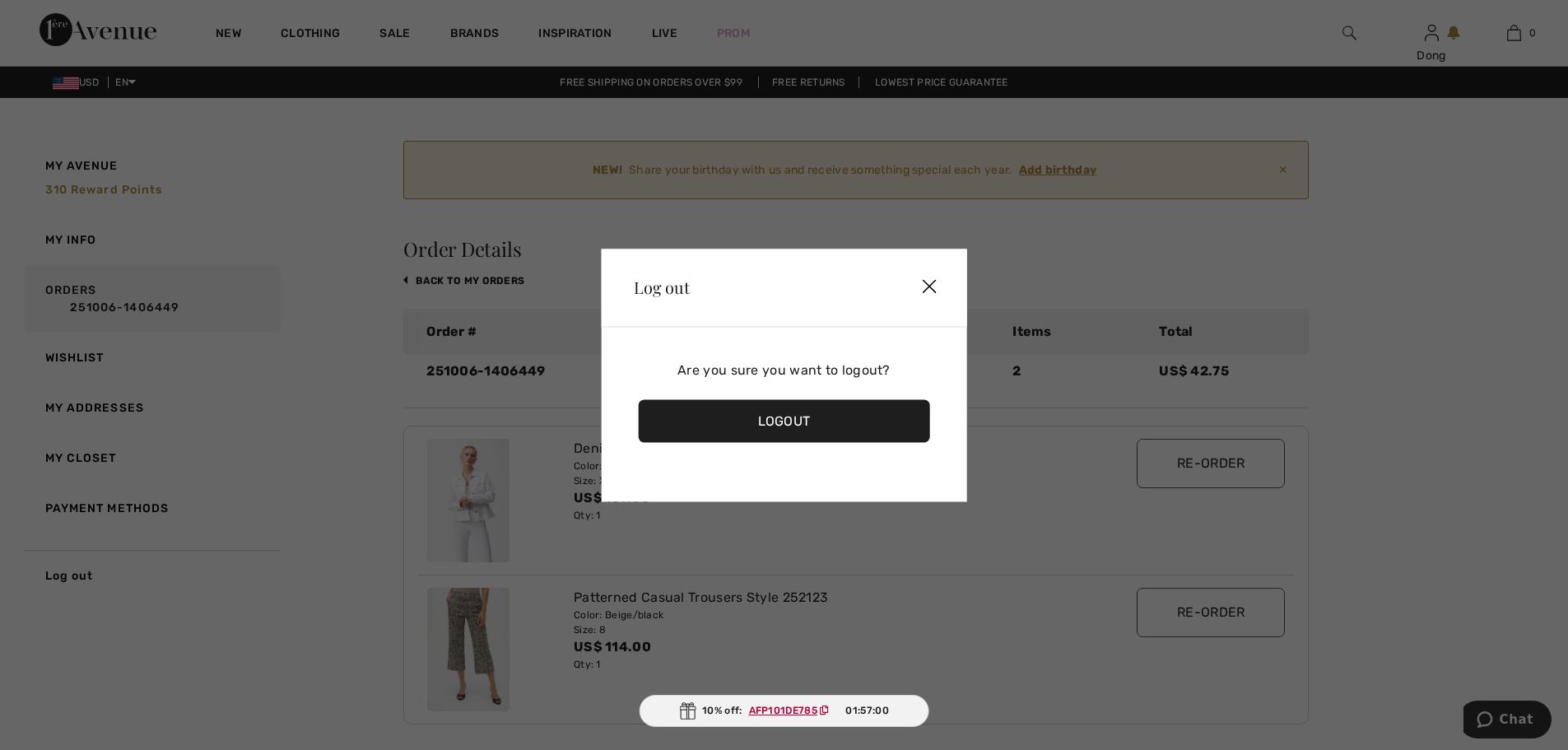
click at [770, 418] on div "Logout" at bounding box center [783, 421] width 292 height 43
